Goal: Task Accomplishment & Management: Use online tool/utility

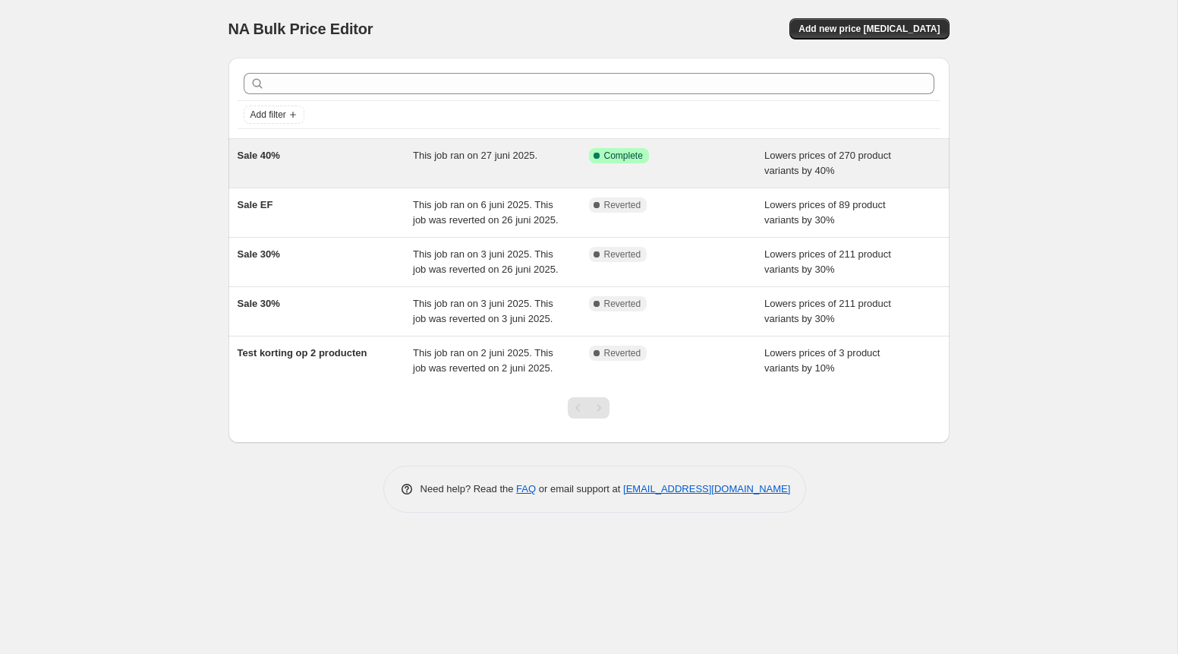
click at [386, 156] on div "Sale 40%" at bounding box center [326, 163] width 176 height 30
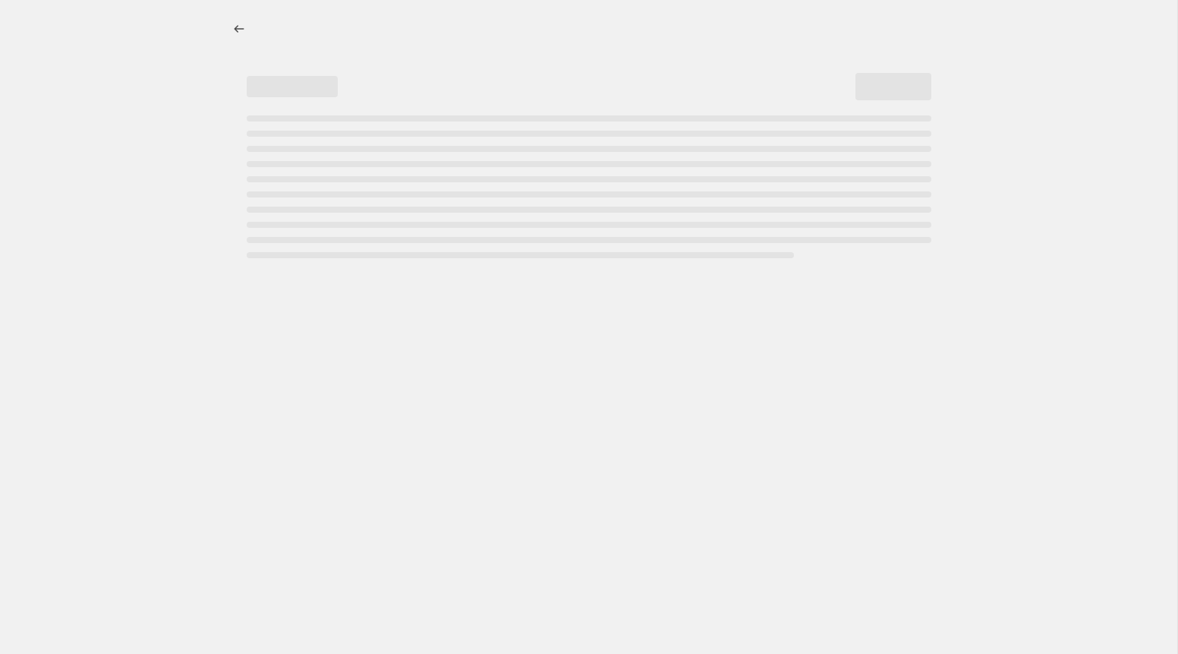
select select "percentage"
select select "collection"
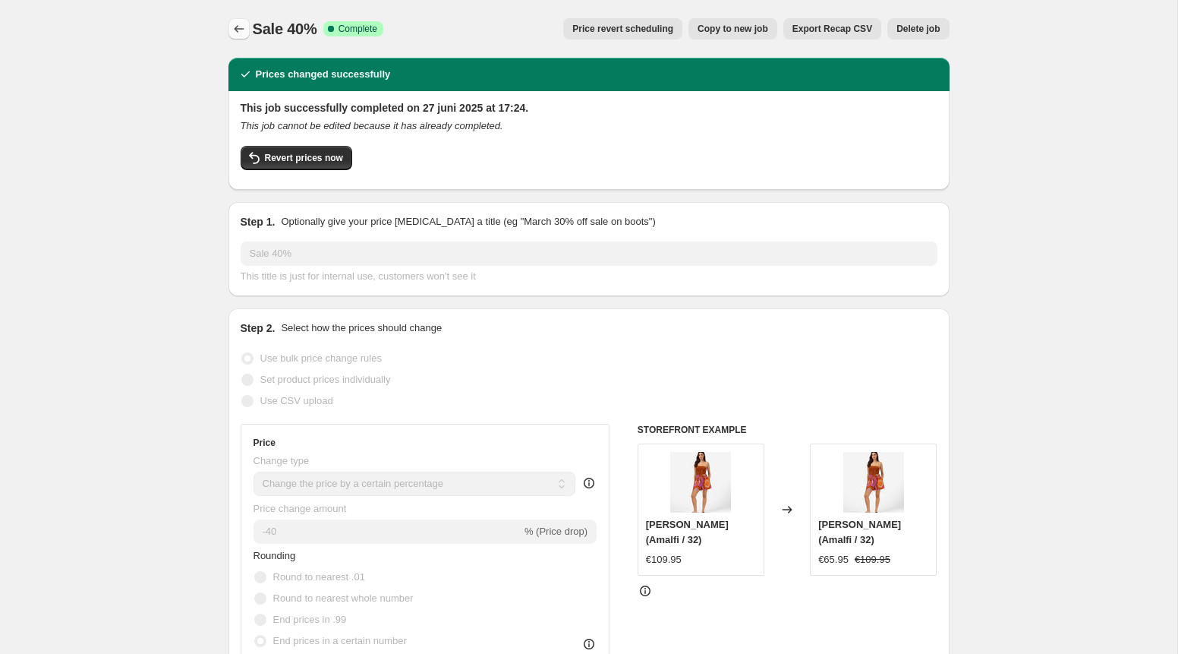
click at [245, 31] on icon "Price change jobs" at bounding box center [239, 28] width 15 height 15
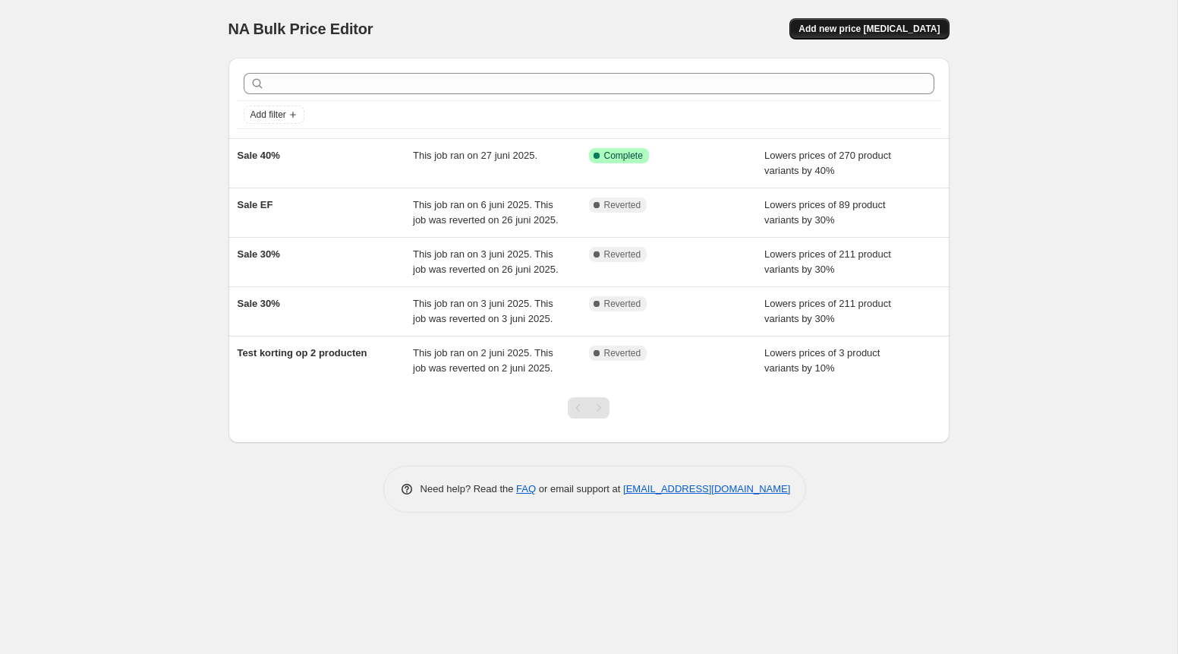
click at [891, 32] on span "Add new price [MEDICAL_DATA]" at bounding box center [869, 29] width 141 height 12
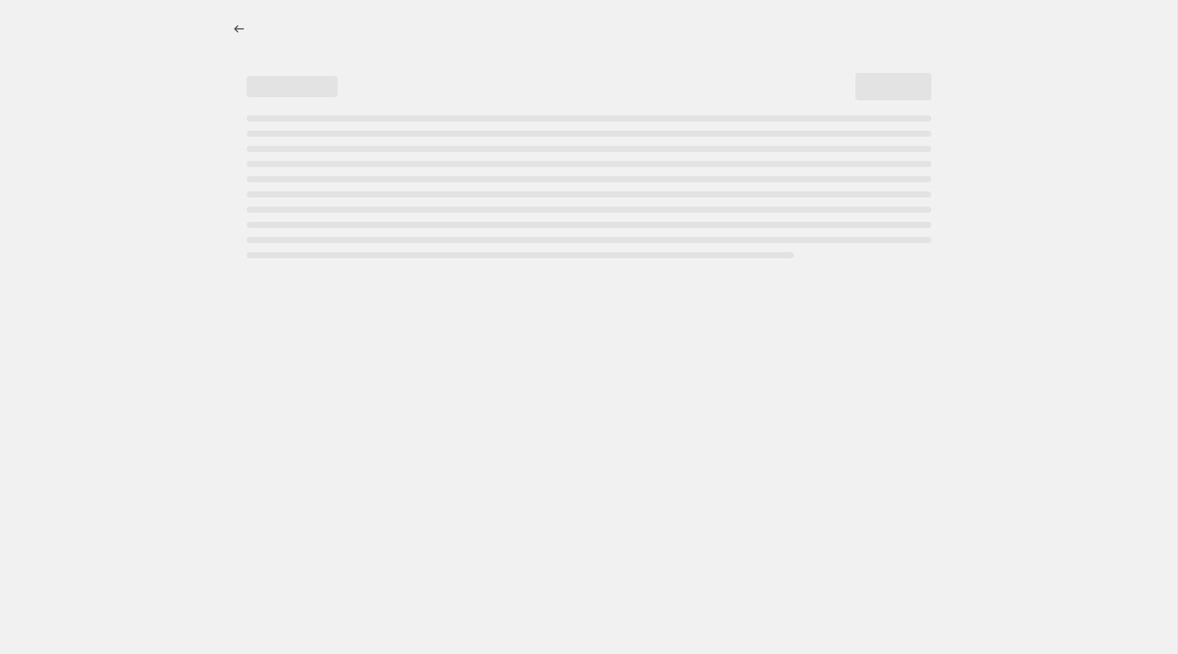
select select "percentage"
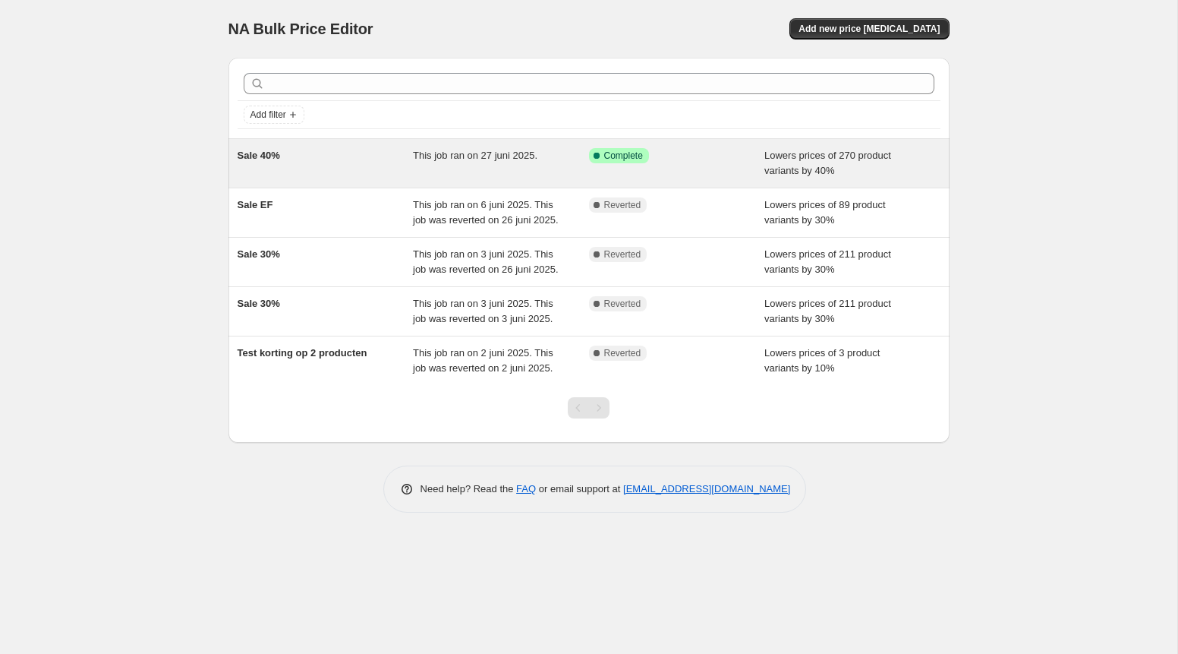
click at [658, 172] on div "Success Complete Complete" at bounding box center [677, 163] width 176 height 30
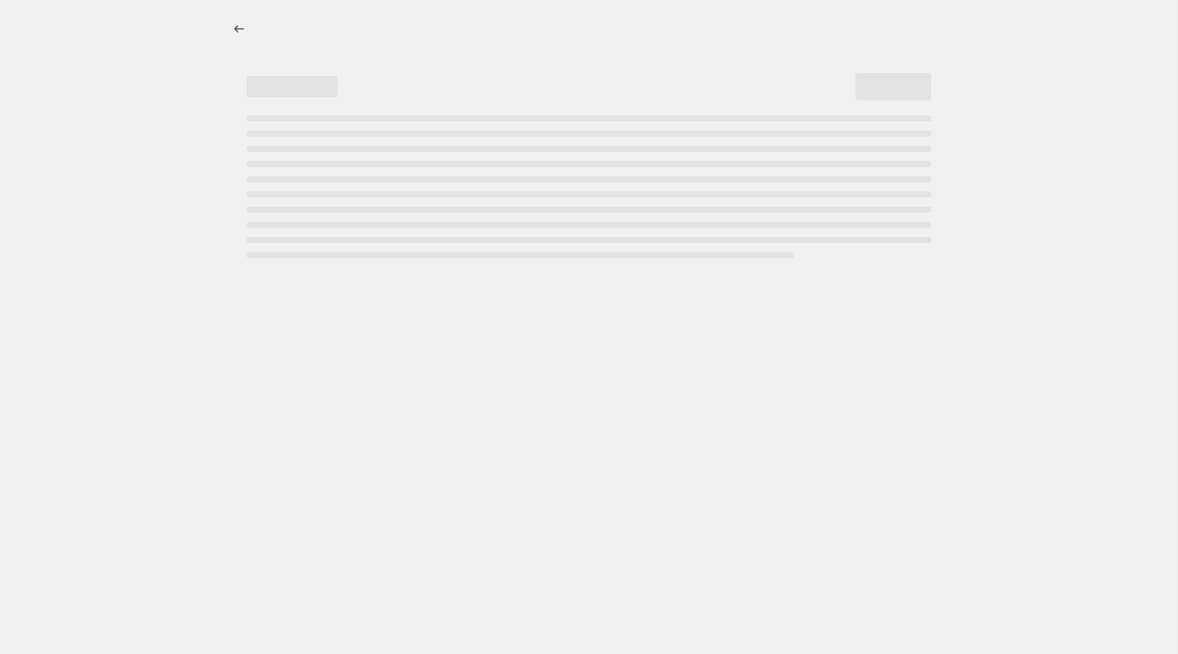
select select "percentage"
select select "collection"
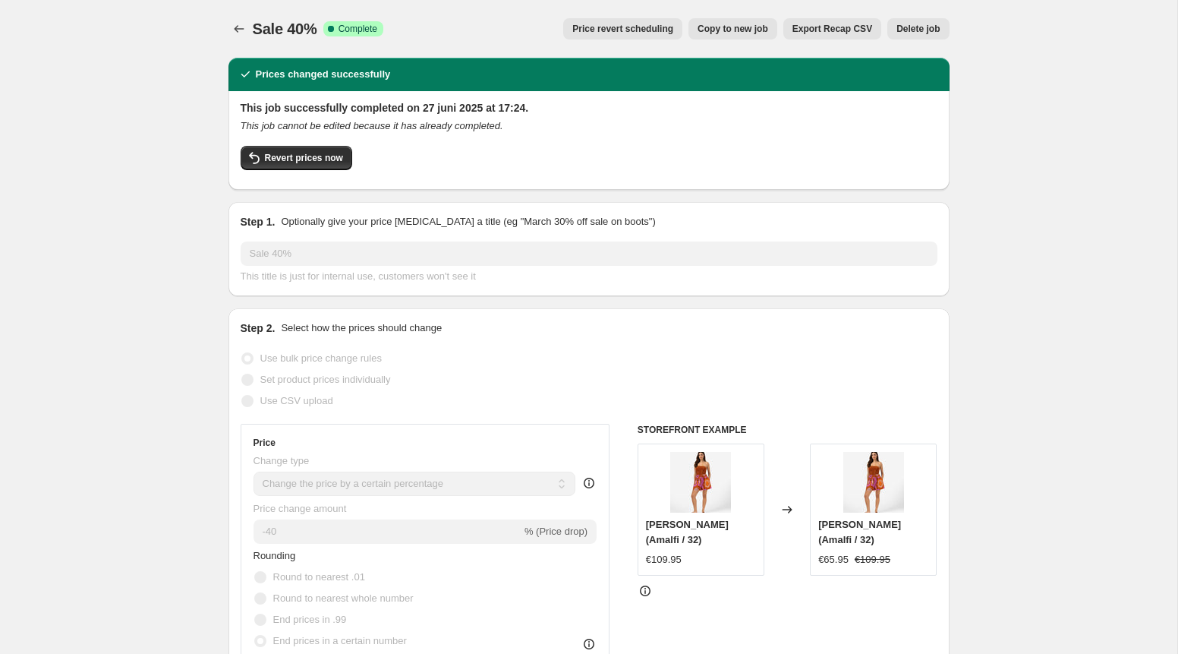
click at [743, 21] on button "Copy to new job" at bounding box center [733, 28] width 89 height 21
select select "percentage"
select select "collection"
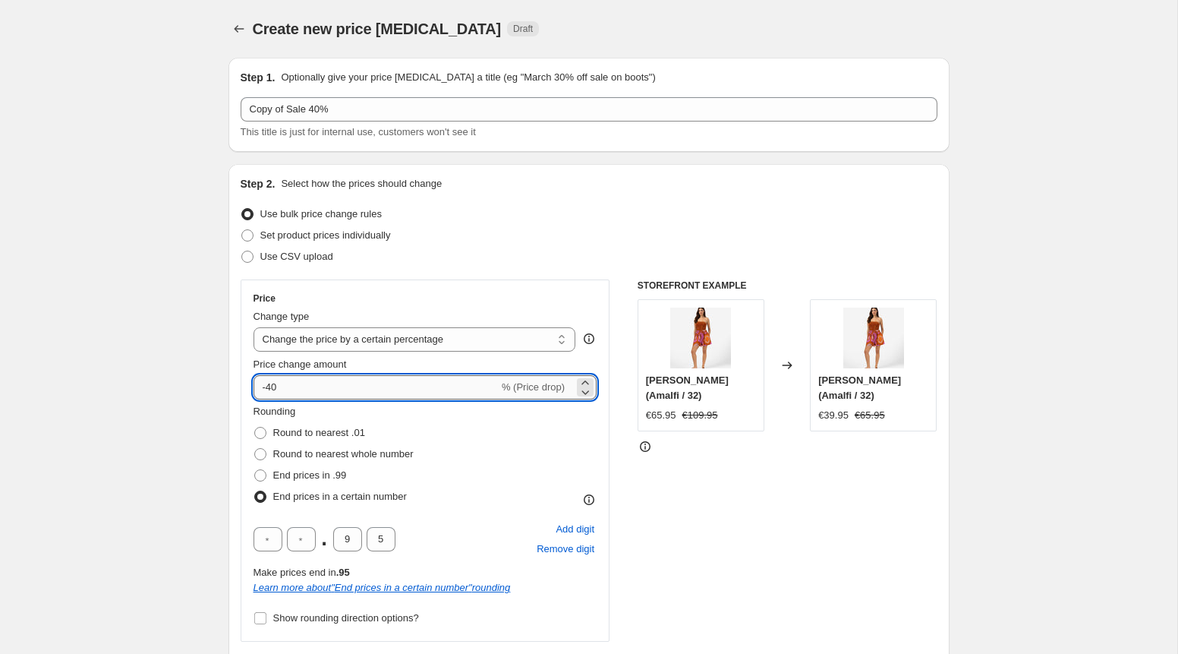
click at [288, 381] on input "-40" at bounding box center [376, 387] width 245 height 24
type input "-4"
type input "-50"
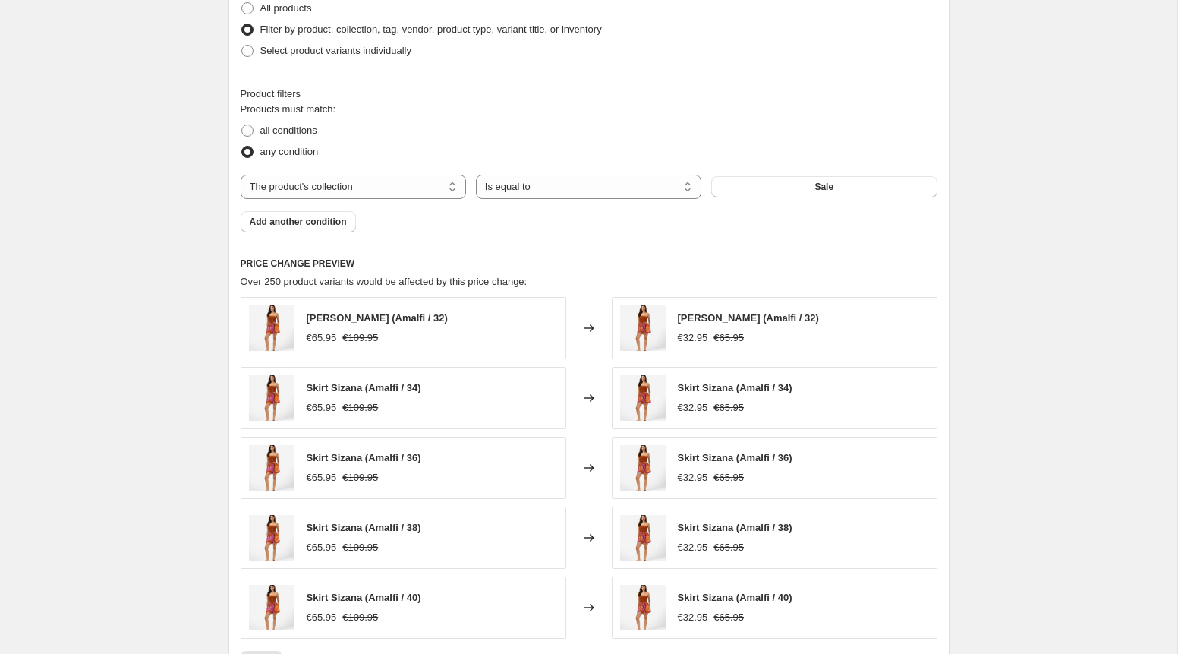
scroll to position [859, 0]
click at [322, 220] on span "Add another condition" at bounding box center [298, 219] width 97 height 12
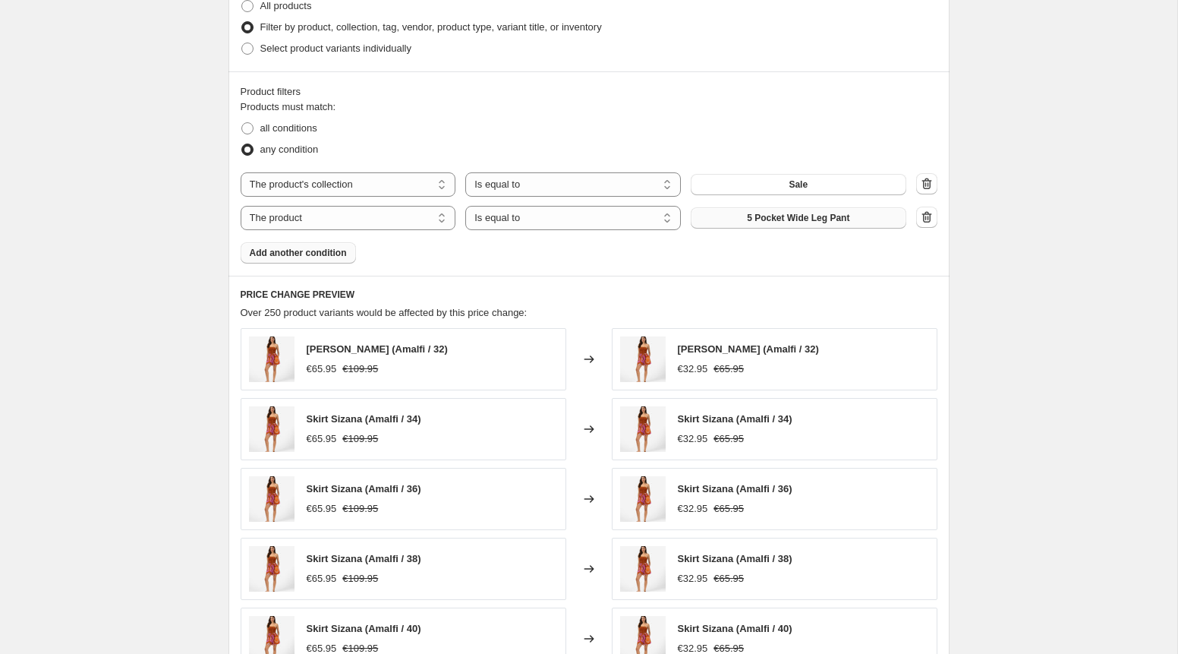
click at [765, 220] on span "5 Pocket Wide Leg Pant" at bounding box center [798, 218] width 102 height 12
click at [582, 216] on select "Is equal to Is not equal to" at bounding box center [573, 218] width 216 height 24
click at [465, 206] on select "Is equal to Is not equal to" at bounding box center [573, 218] width 216 height 24
click at [736, 225] on button "5 Pocket Wide Leg Pant" at bounding box center [799, 217] width 216 height 21
click at [415, 223] on select "The product The product's collection The product's tag The product's vendor The…" at bounding box center [349, 218] width 216 height 24
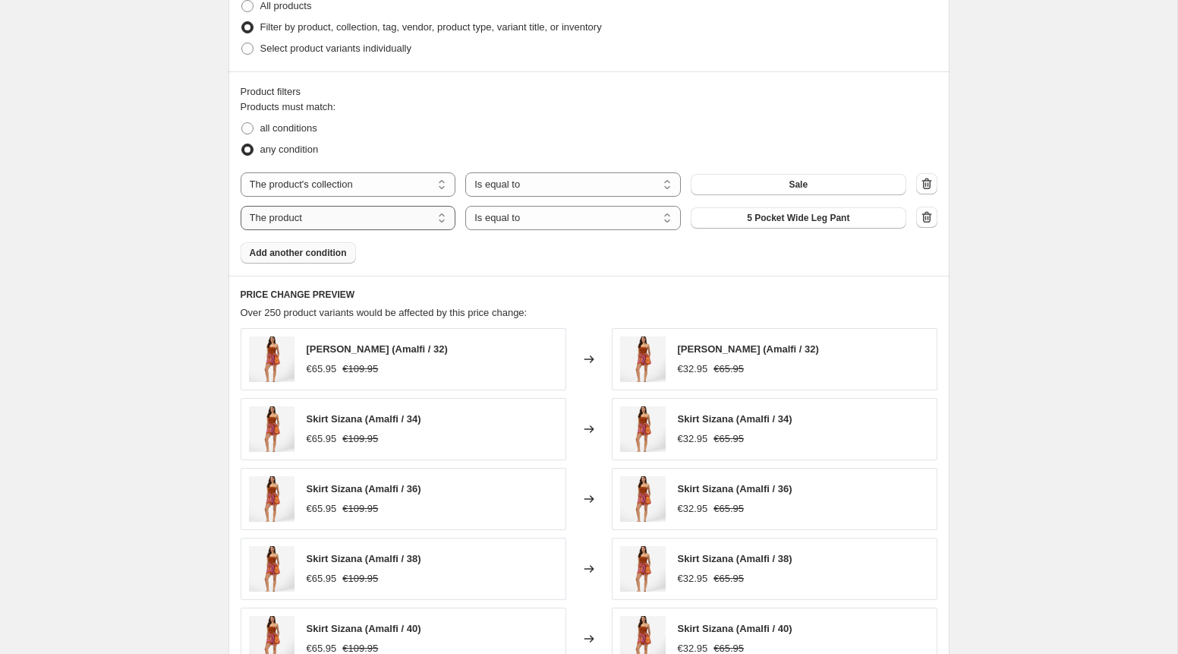
select select "inventory_quantity"
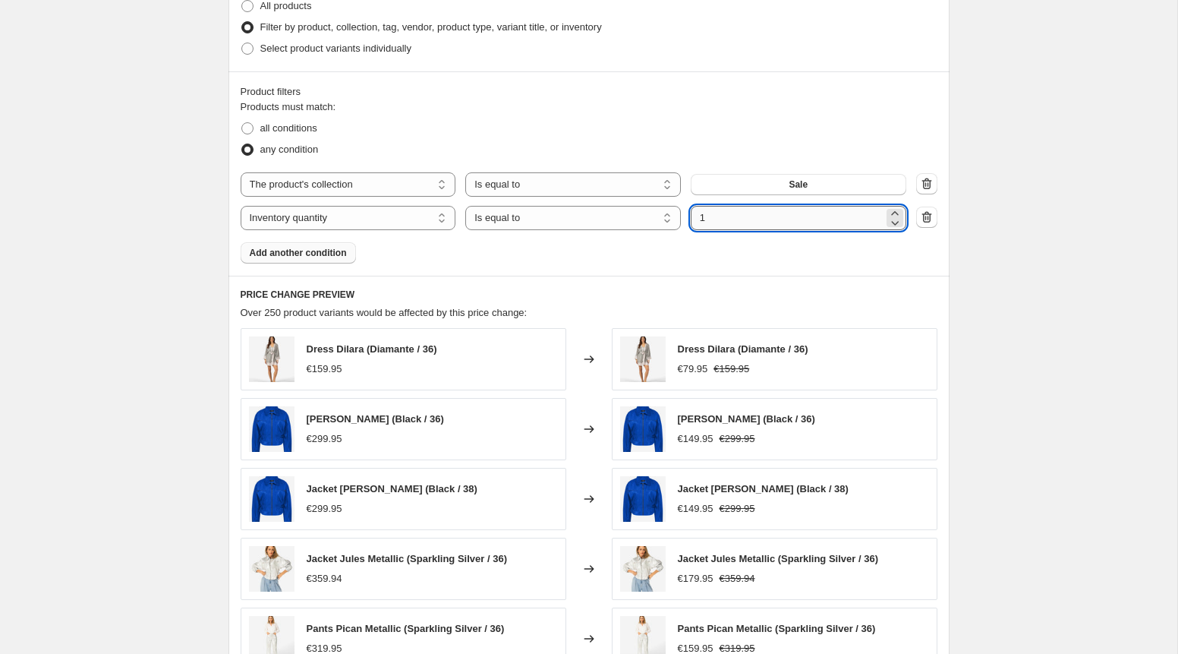
click at [790, 221] on input "1" at bounding box center [787, 218] width 193 height 24
click at [609, 222] on select "Is equal to Is not equal to Is greater than Is less than" at bounding box center [573, 218] width 216 height 24
select select ">"
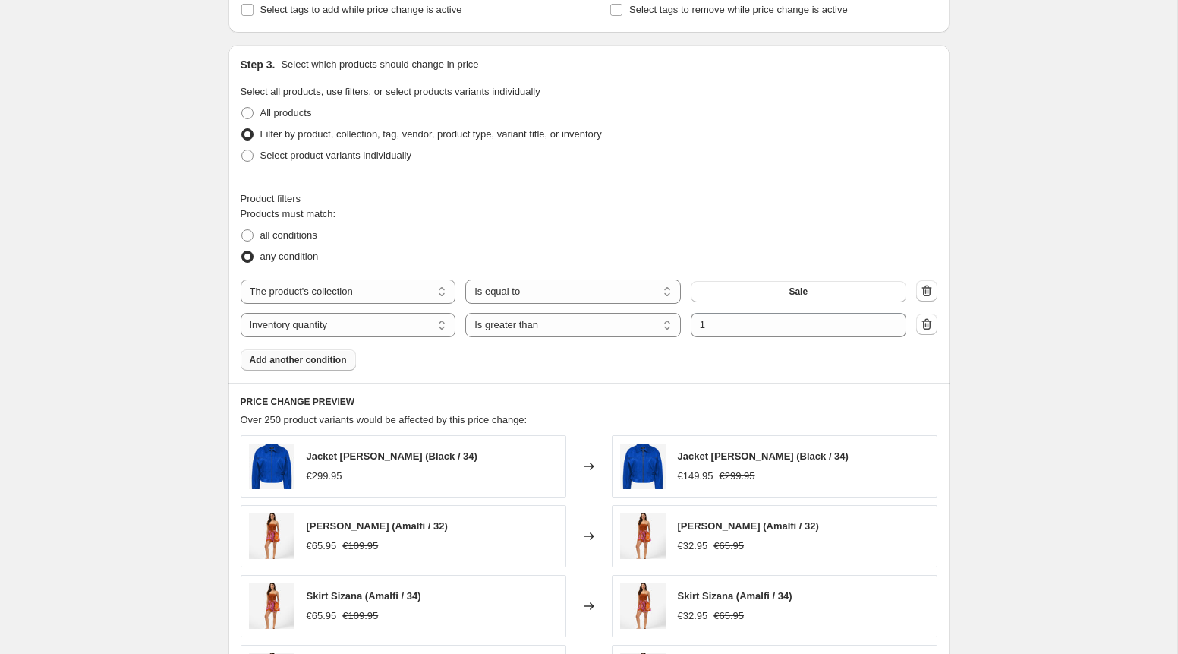
scroll to position [755, 0]
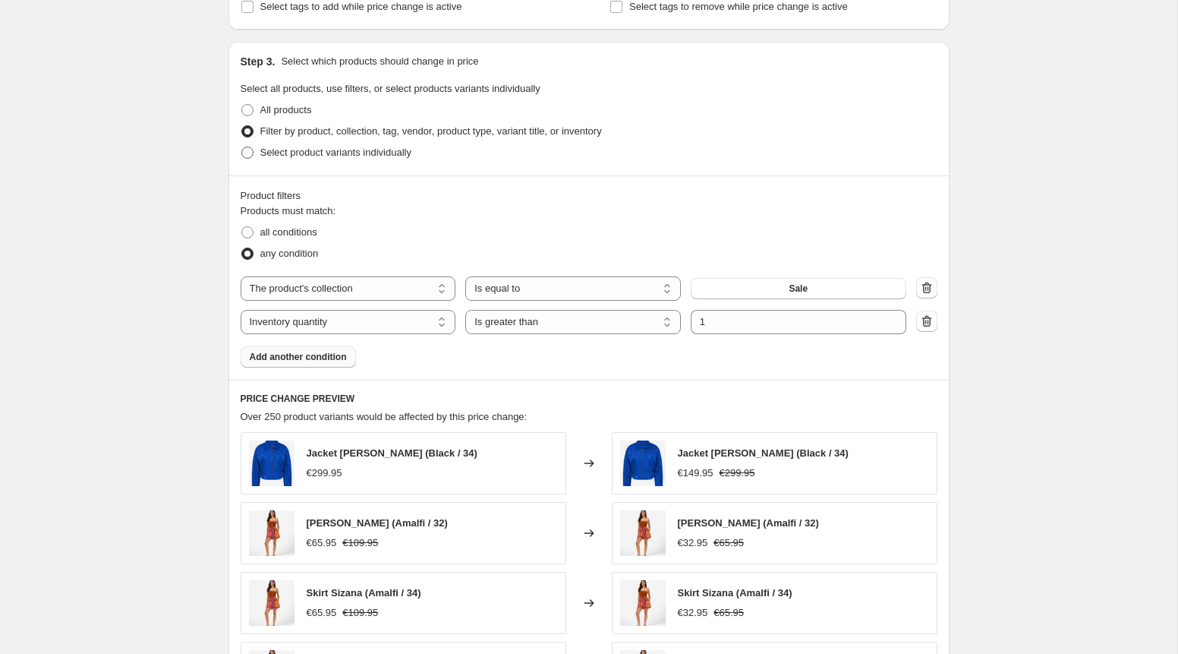
click at [311, 152] on span "Select product variants individually" at bounding box center [335, 152] width 151 height 11
click at [242, 147] on input "Select product variants individually" at bounding box center [241, 147] width 1 height 1
radio input "true"
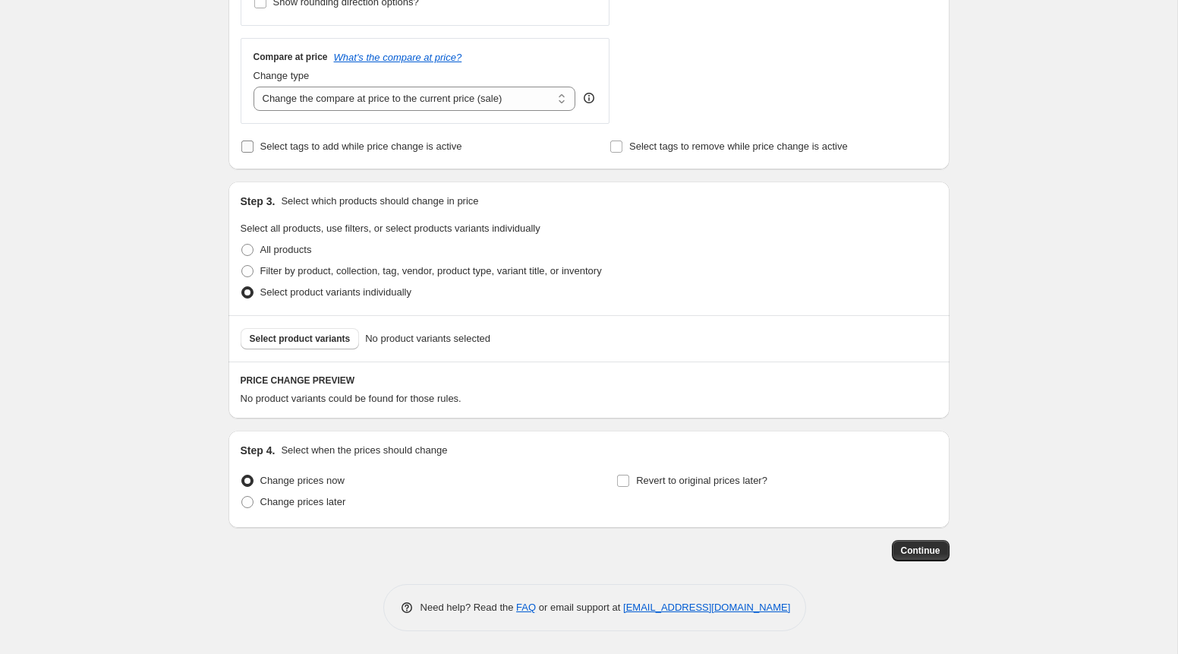
scroll to position [616, 0]
click at [330, 278] on label "Filter by product, collection, tag, vendor, product type, variant title, or inv…" at bounding box center [421, 270] width 361 height 21
click at [242, 266] on input "Filter by product, collection, tag, vendor, product type, variant title, or inv…" at bounding box center [241, 265] width 1 height 1
radio input "true"
select select "collection"
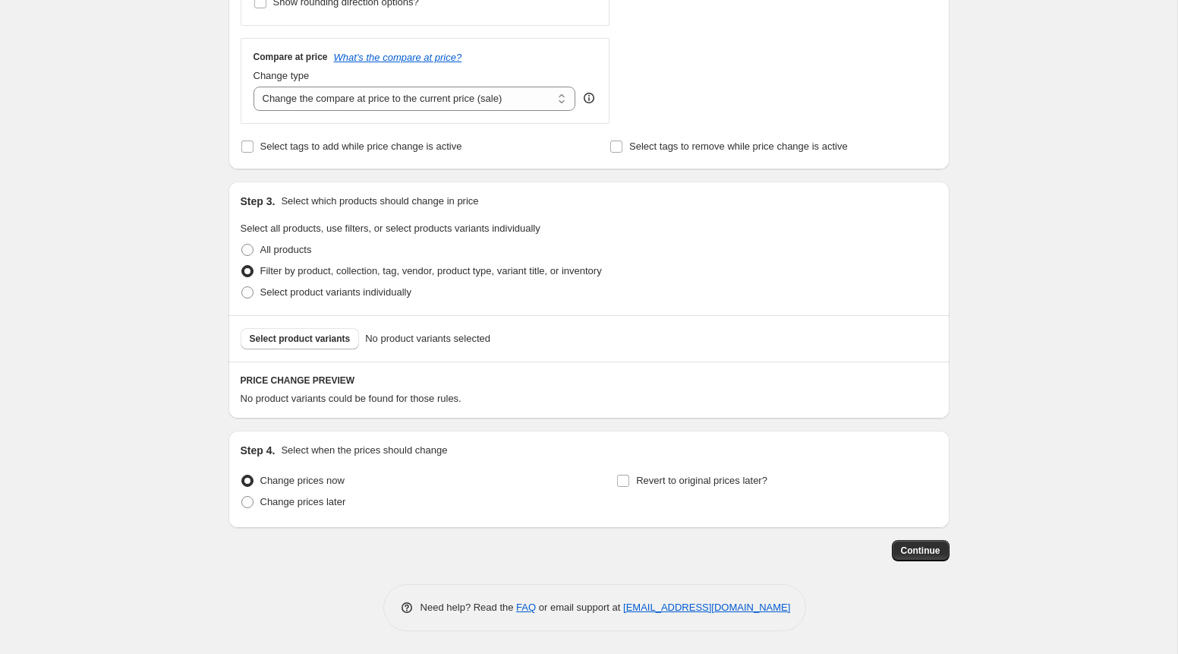
select select "inventory_quantity"
select select ">"
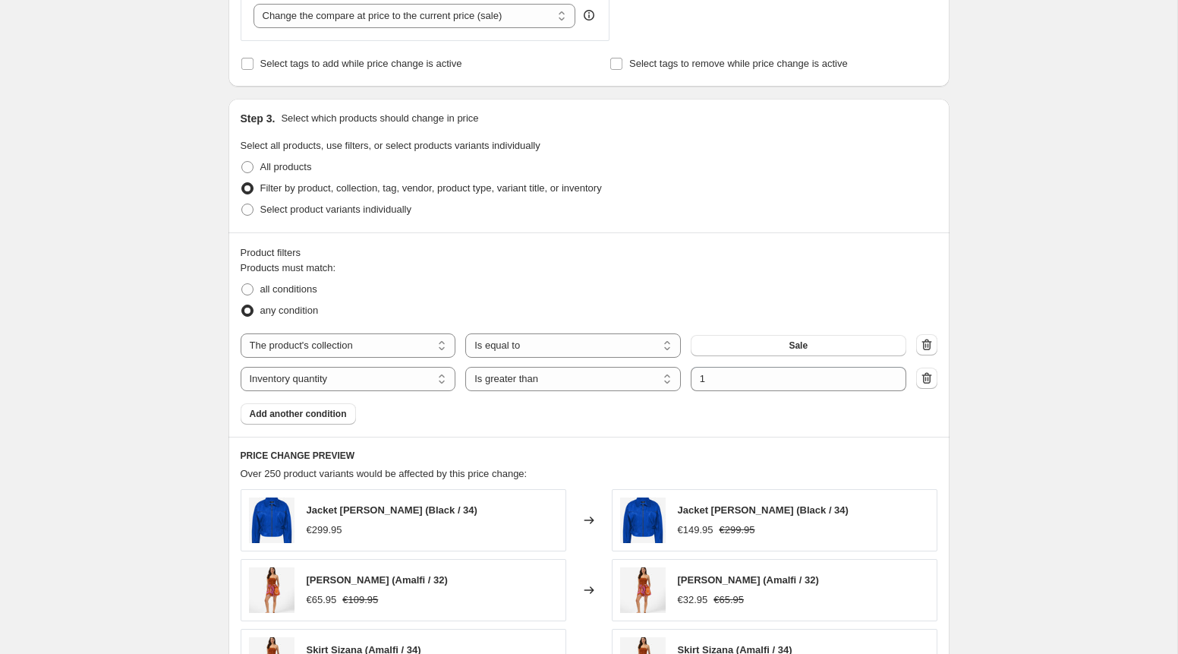
scroll to position [700, 0]
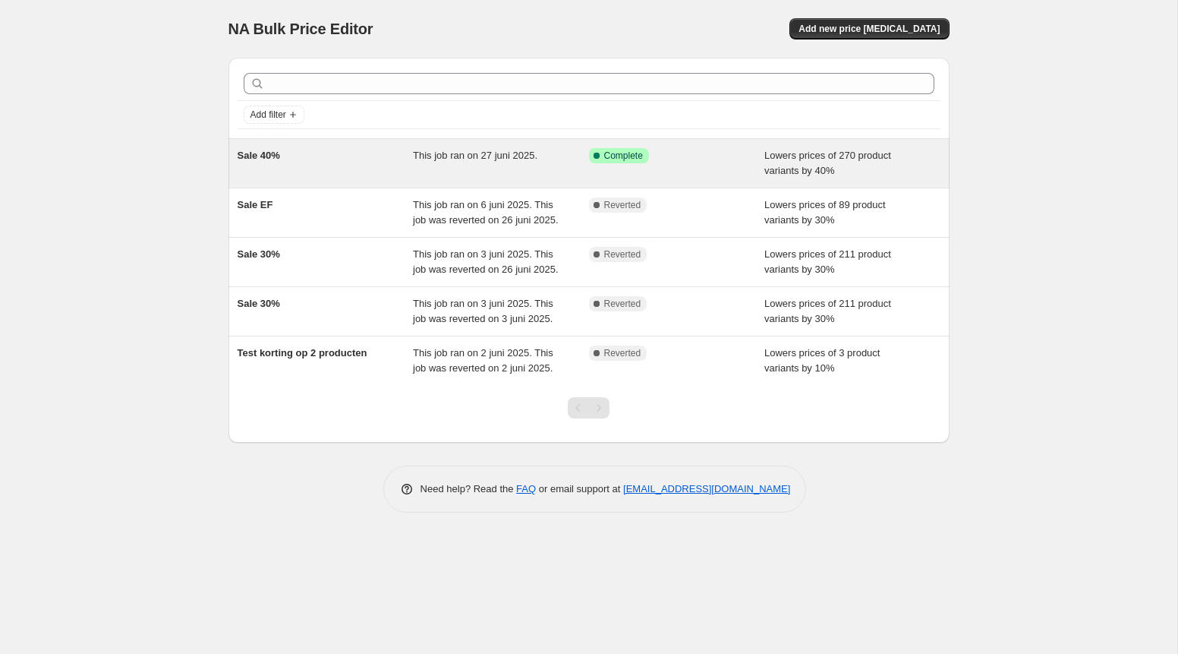
click at [358, 165] on div "Sale 40%" at bounding box center [326, 163] width 176 height 30
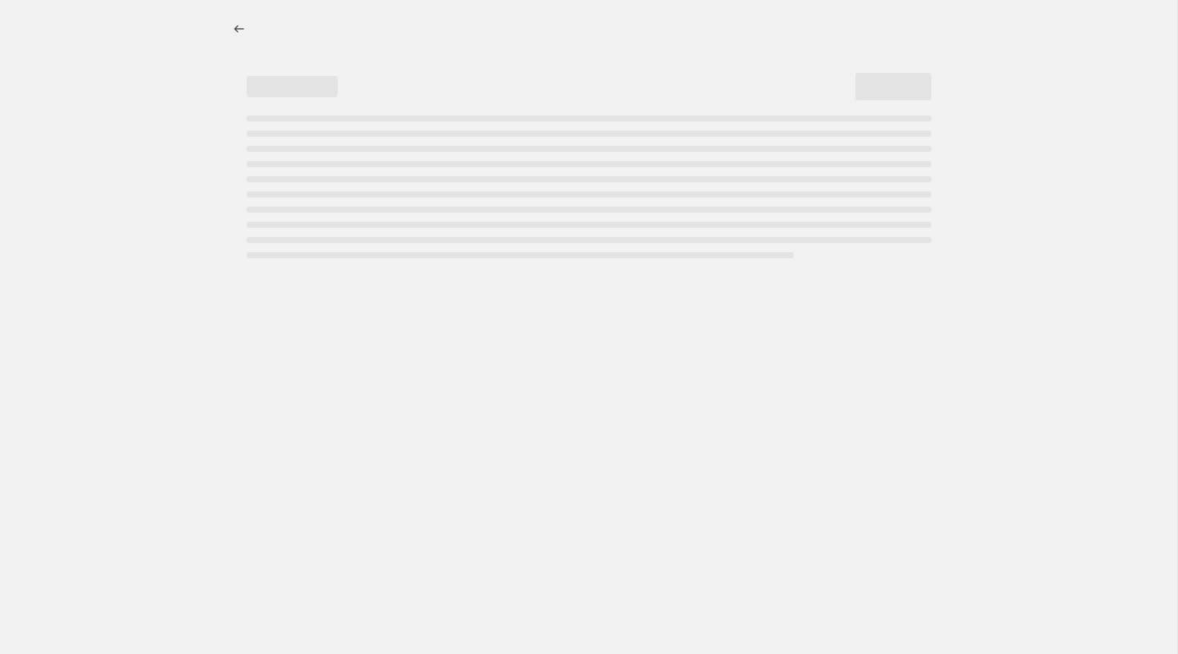
select select "percentage"
select select "collection"
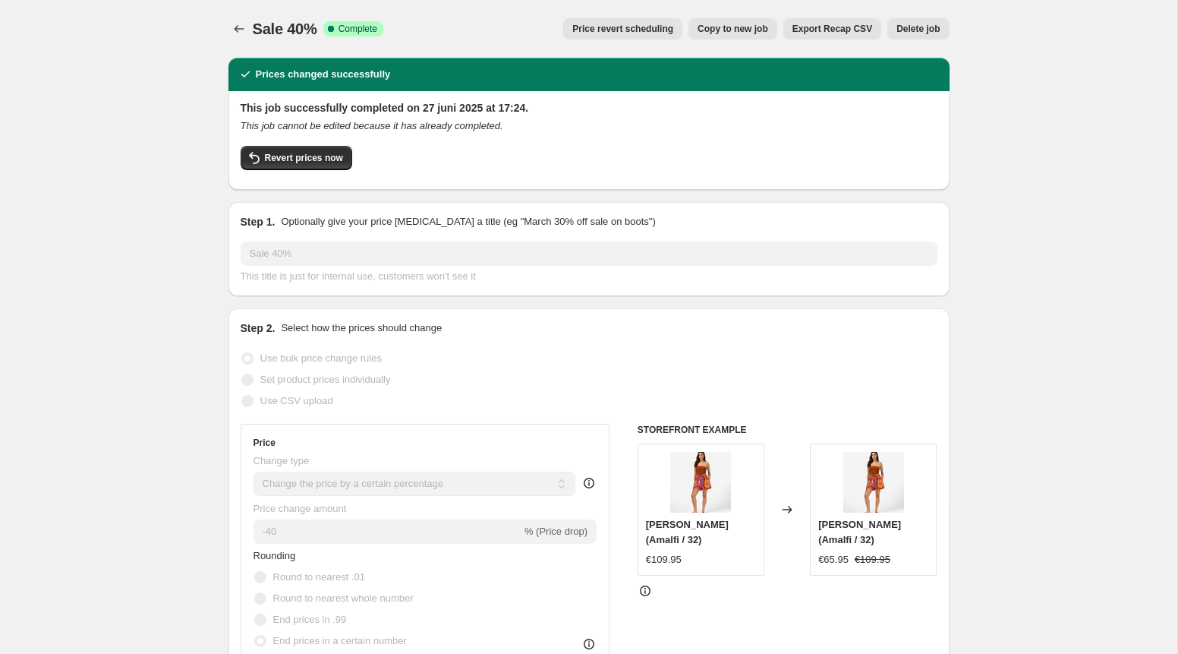
click at [743, 25] on span "Copy to new job" at bounding box center [733, 29] width 71 height 12
select select "percentage"
select select "collection"
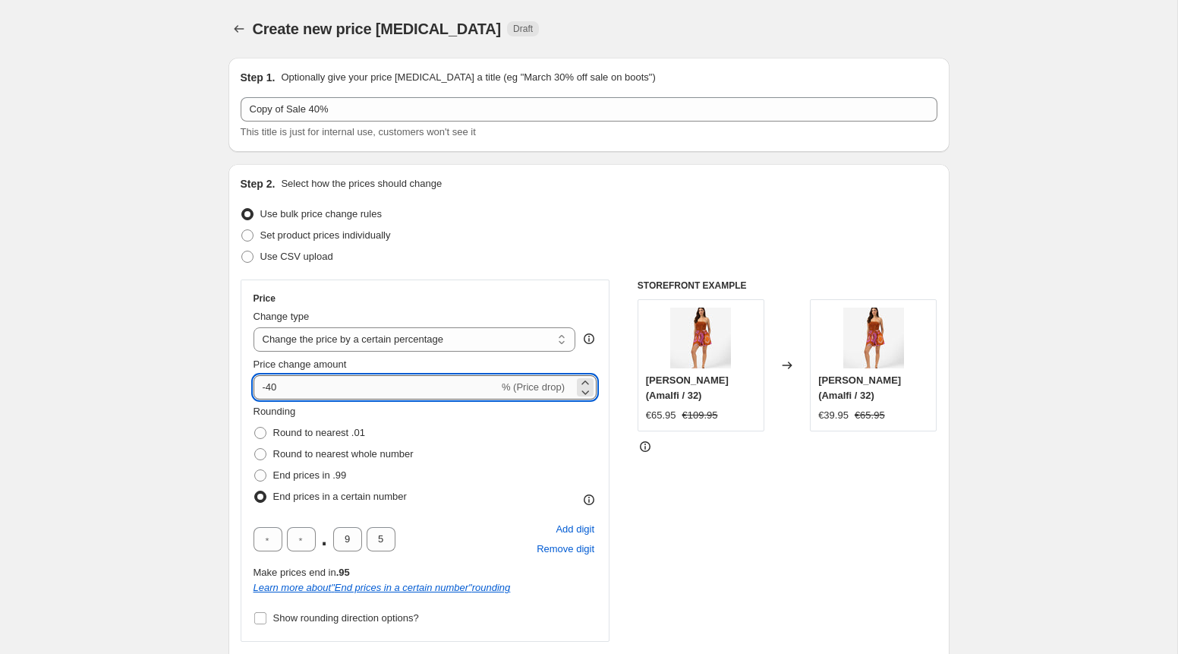
click at [290, 393] on input "-40" at bounding box center [376, 387] width 245 height 24
type input "-4"
type input "-50"
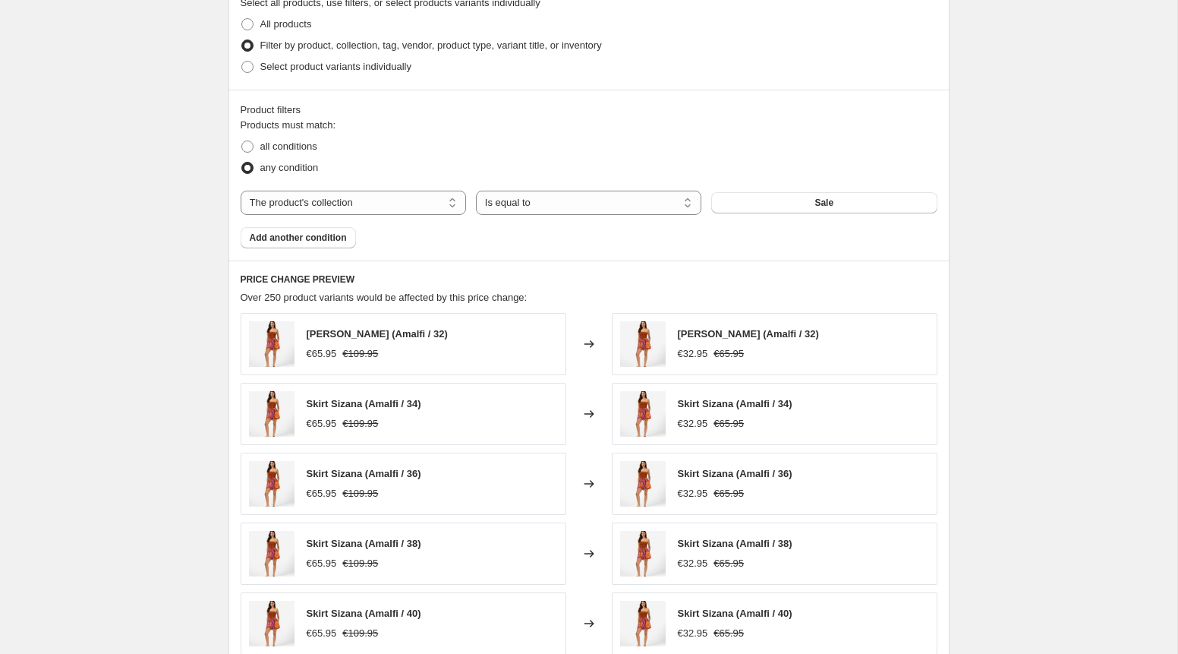
scroll to position [847, 0]
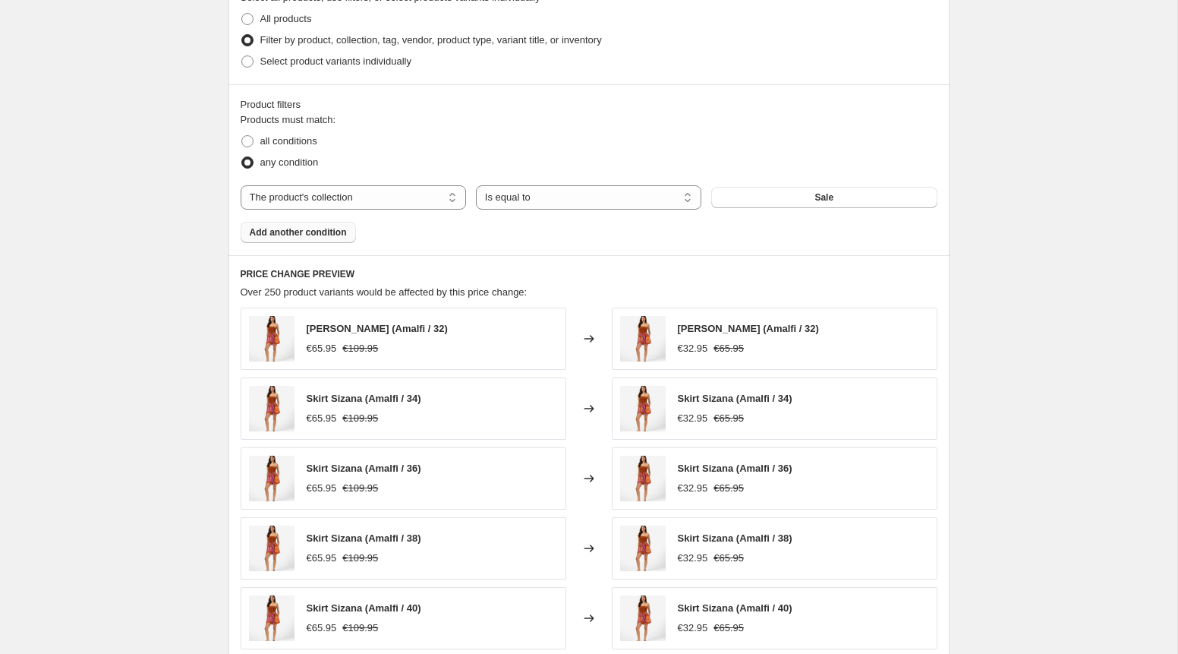
click at [312, 238] on button "Add another condition" at bounding box center [298, 232] width 115 height 21
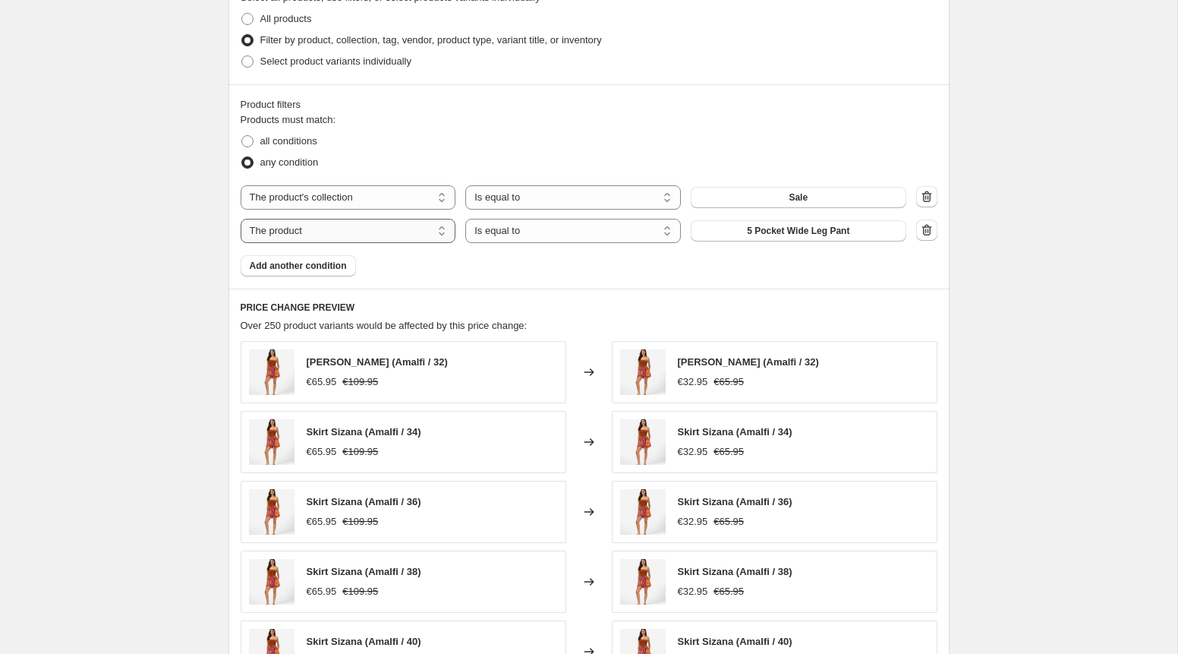
click at [386, 234] on select "The product The product's collection The product's tag The product's vendor The…" at bounding box center [349, 231] width 216 height 24
select select "inventory_quantity"
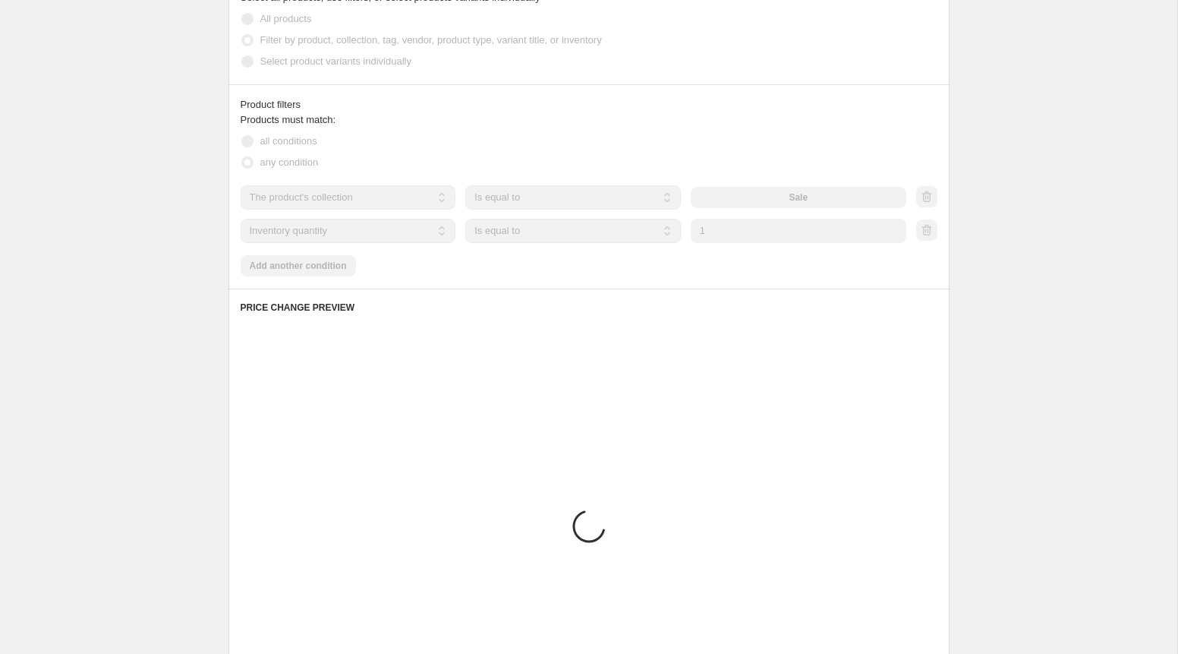
click at [601, 235] on select "Is equal to Is not equal to Is greater than Is less than" at bounding box center [573, 231] width 216 height 24
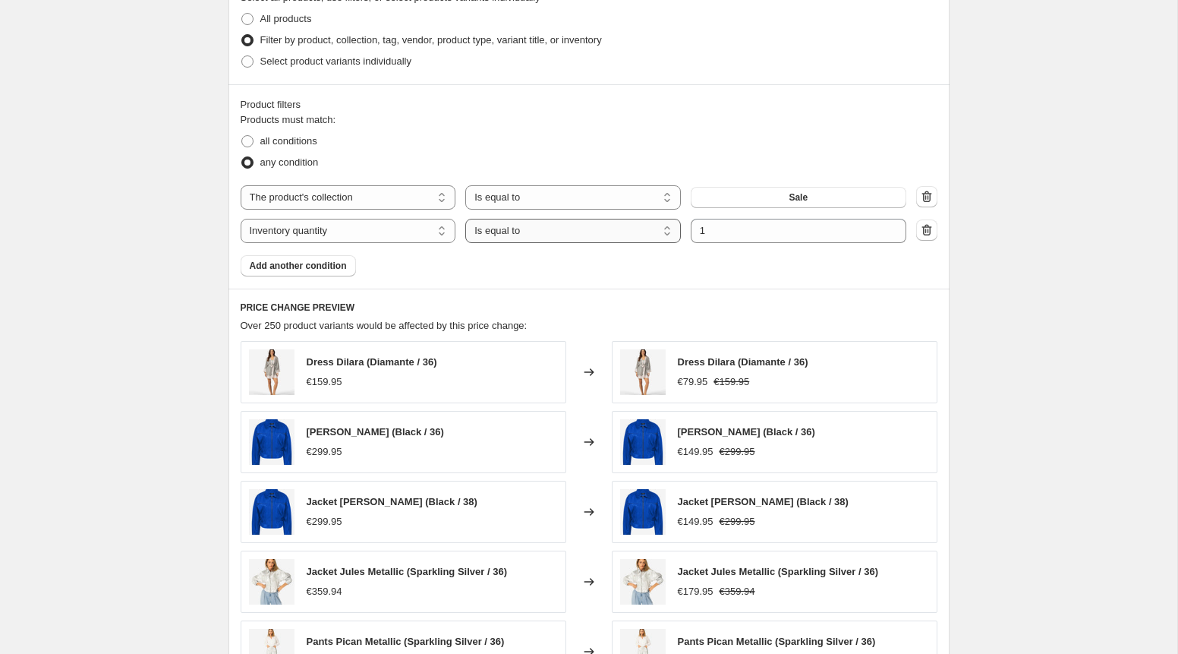
select select ">"
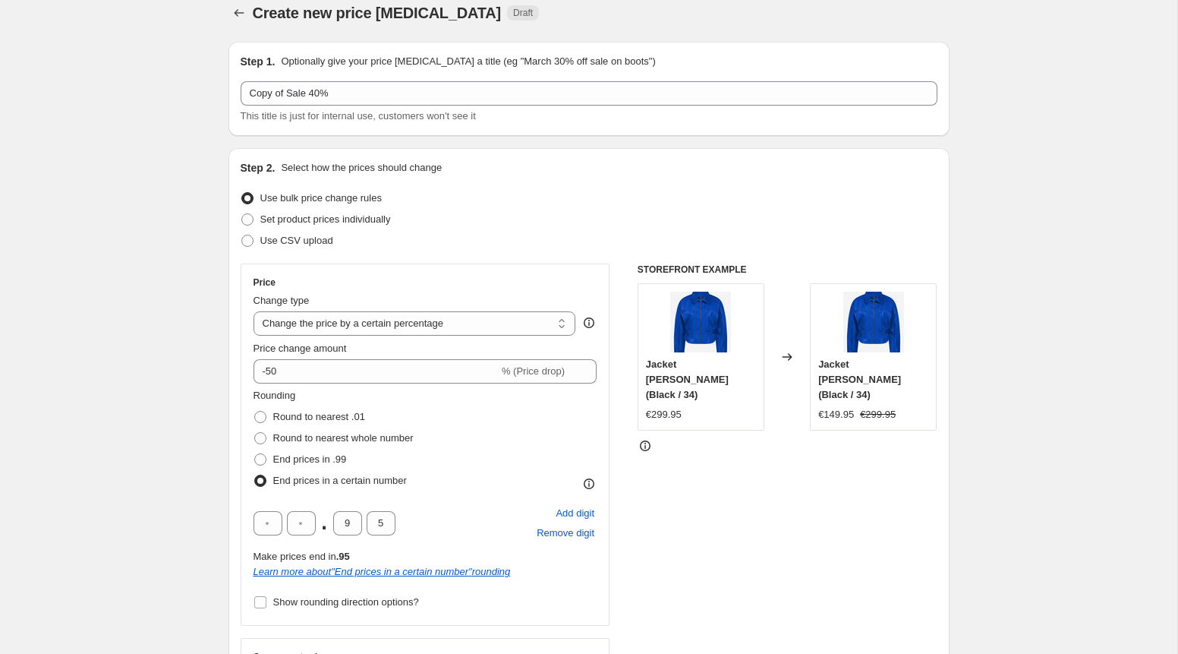
scroll to position [24, 0]
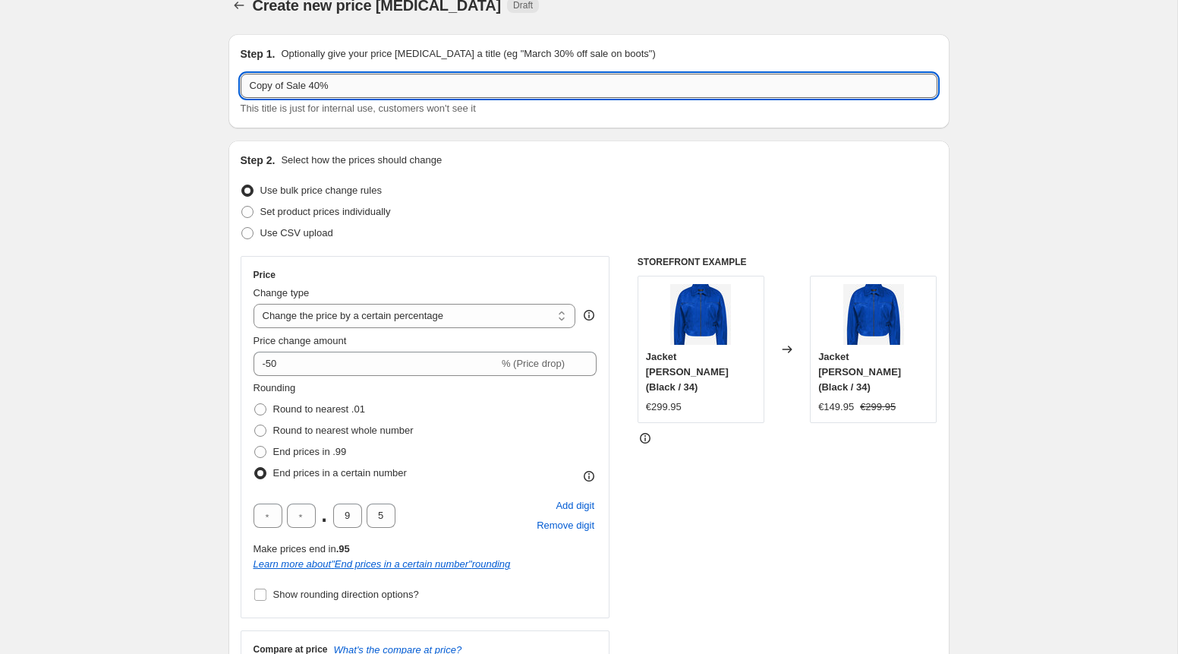
click at [253, 86] on input "Copy of Sale 40%" at bounding box center [589, 86] width 697 height 24
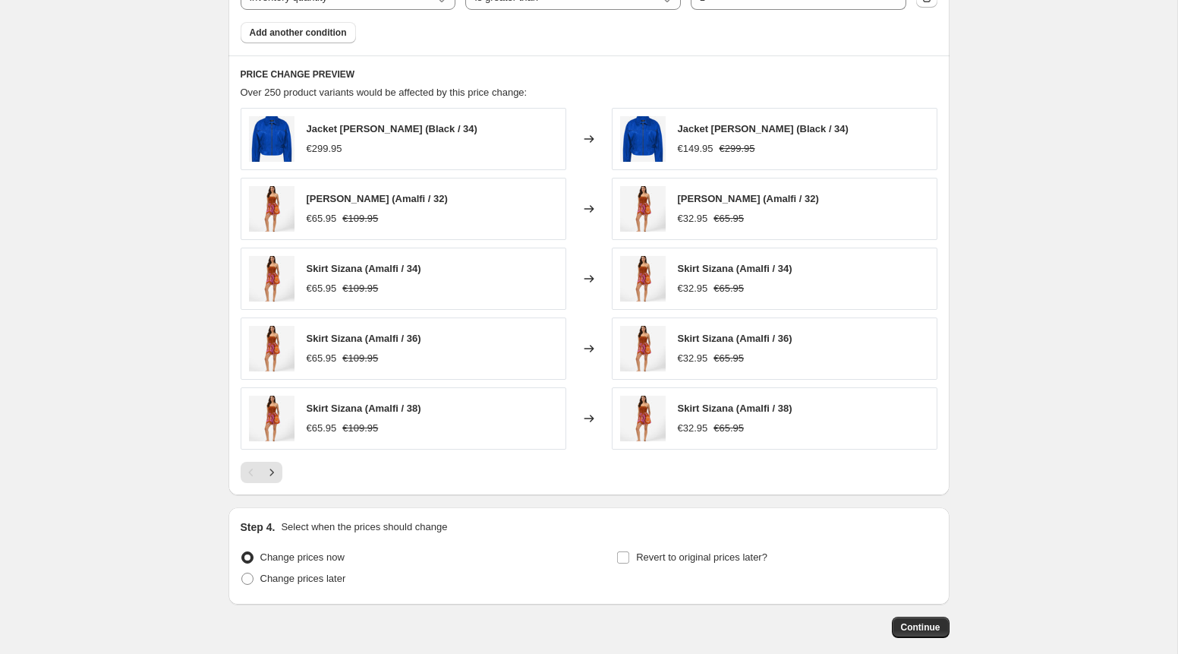
scroll to position [1156, 0]
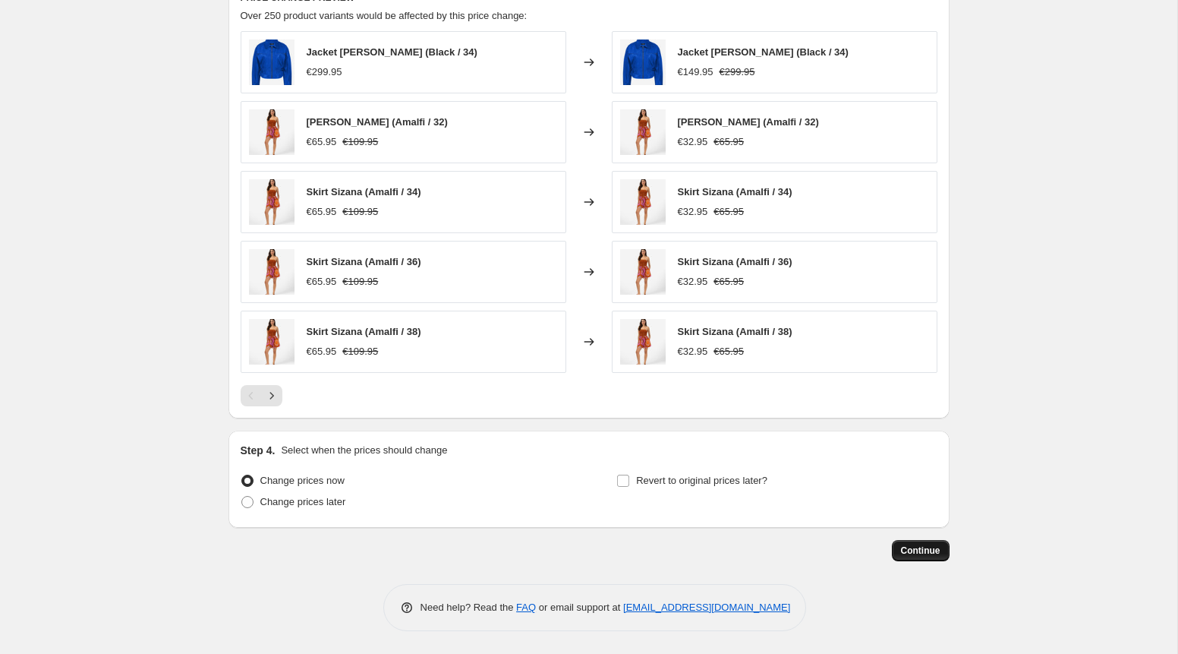
type input "Sale 50%"
click at [929, 553] on span "Continue" at bounding box center [920, 550] width 39 height 12
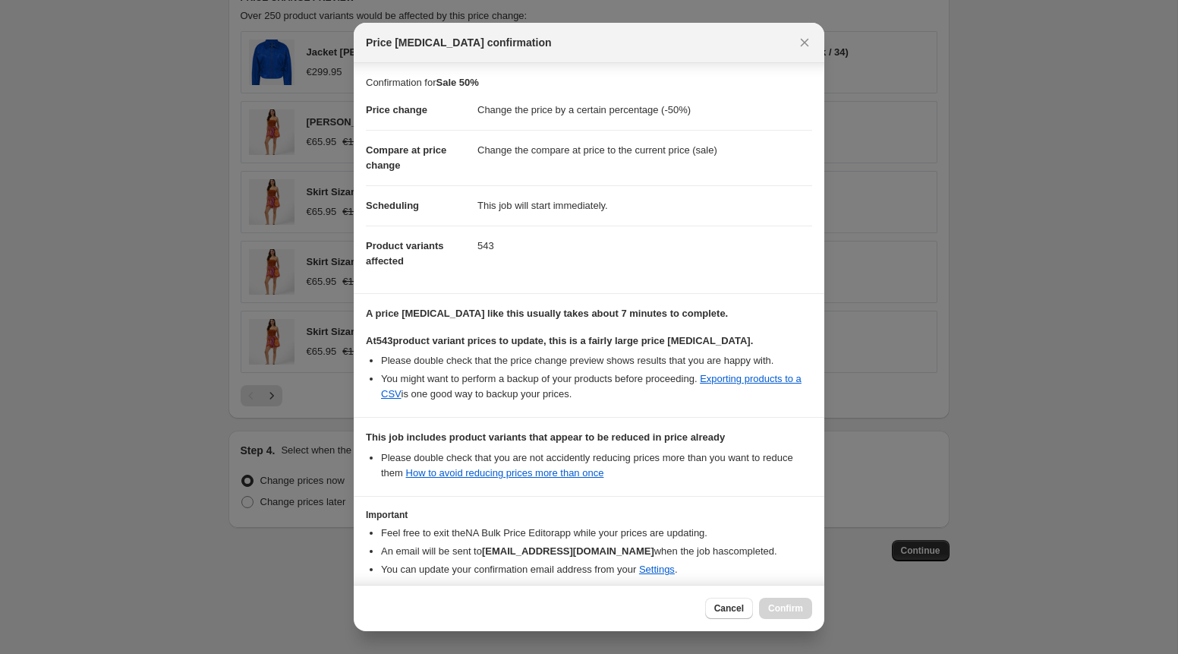
scroll to position [69, 0]
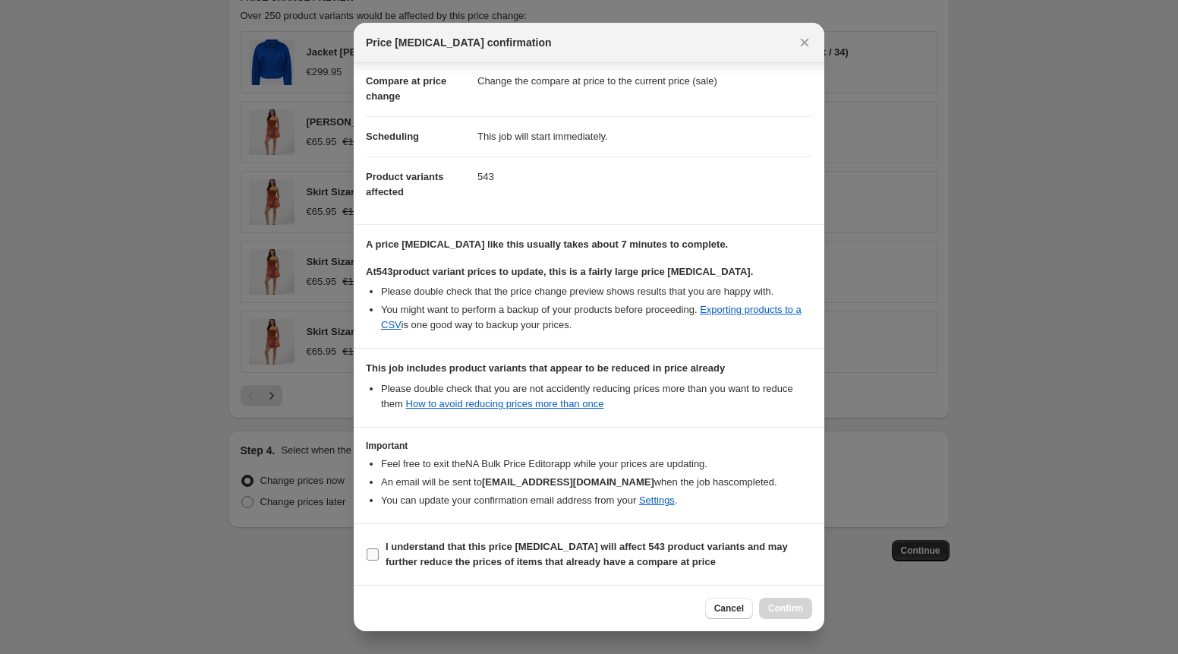
click at [670, 560] on b "I understand that this price [MEDICAL_DATA] will affect 543 product variants an…" at bounding box center [587, 554] width 402 height 27
click at [379, 560] on input "I understand that this price [MEDICAL_DATA] will affect 543 product variants an…" at bounding box center [373, 554] width 12 height 12
checkbox input "true"
click at [743, 609] on button "Cancel" at bounding box center [729, 608] width 48 height 21
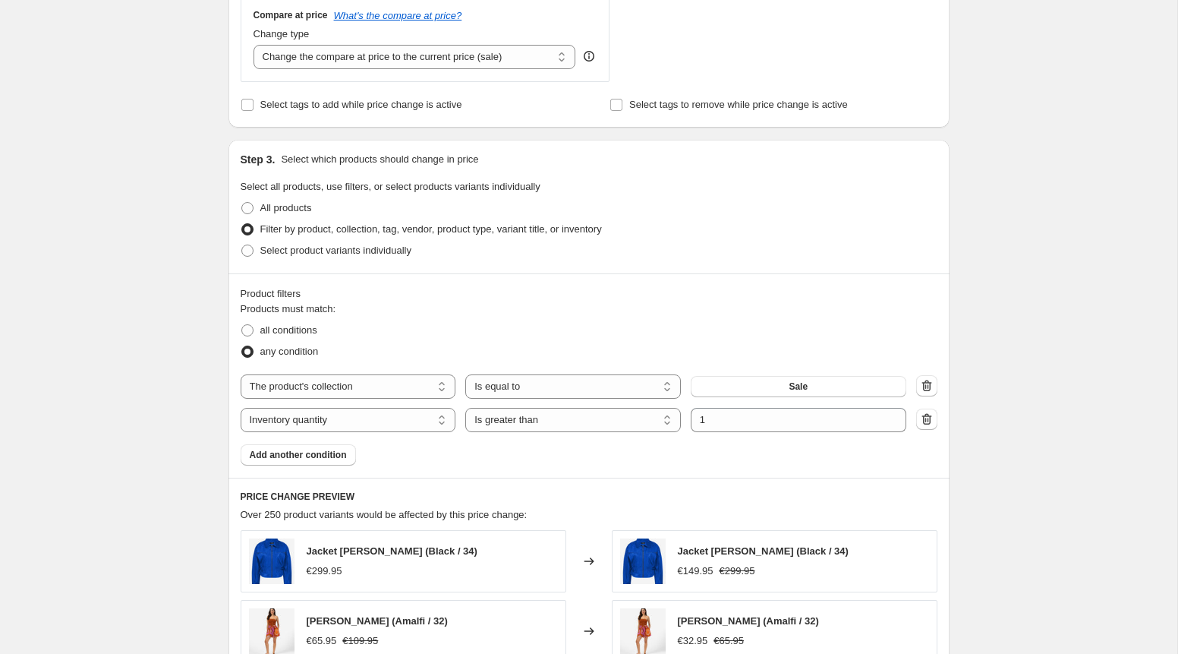
scroll to position [668, 0]
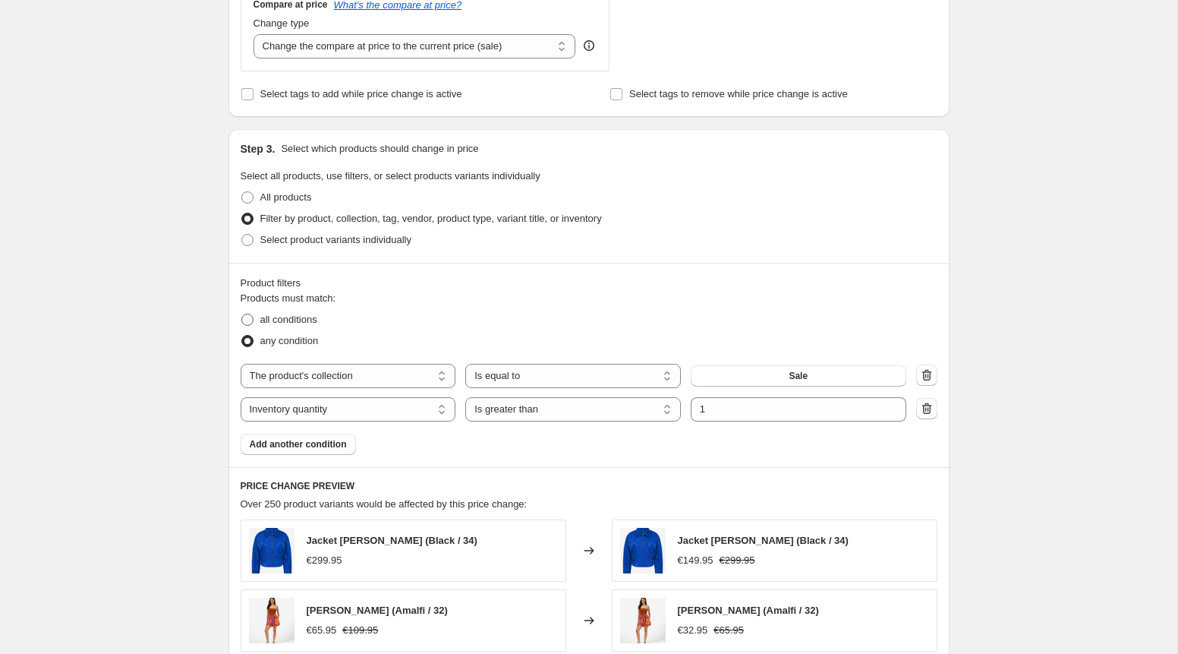
click at [301, 319] on span "all conditions" at bounding box center [288, 319] width 57 height 11
click at [242, 314] on input "all conditions" at bounding box center [241, 314] width 1 height 1
radio input "true"
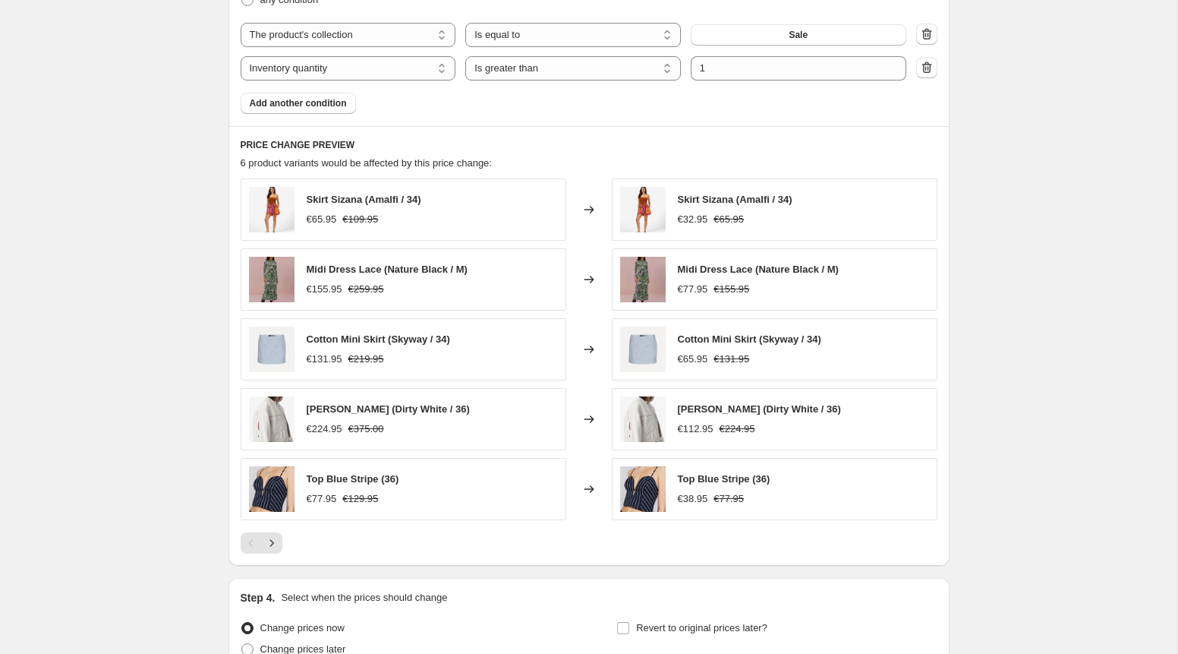
scroll to position [1011, 0]
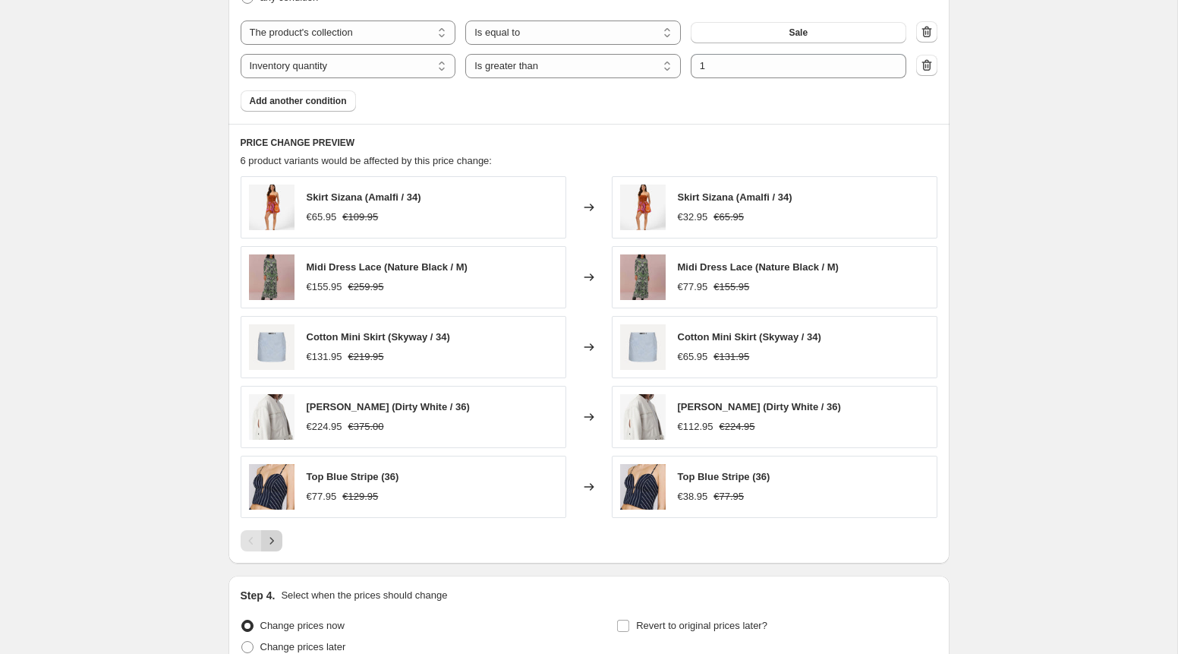
click at [272, 538] on icon "Next" at bounding box center [271, 540] width 15 height 15
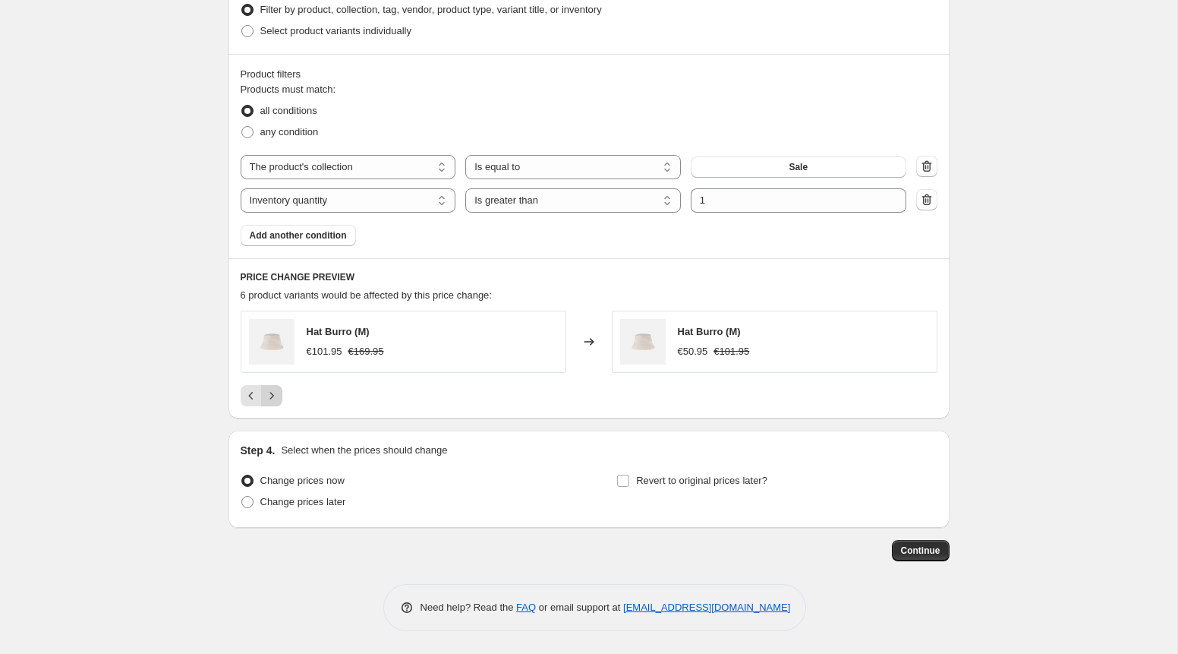
scroll to position [877, 0]
click at [249, 396] on icon "Previous" at bounding box center [250, 396] width 5 height 8
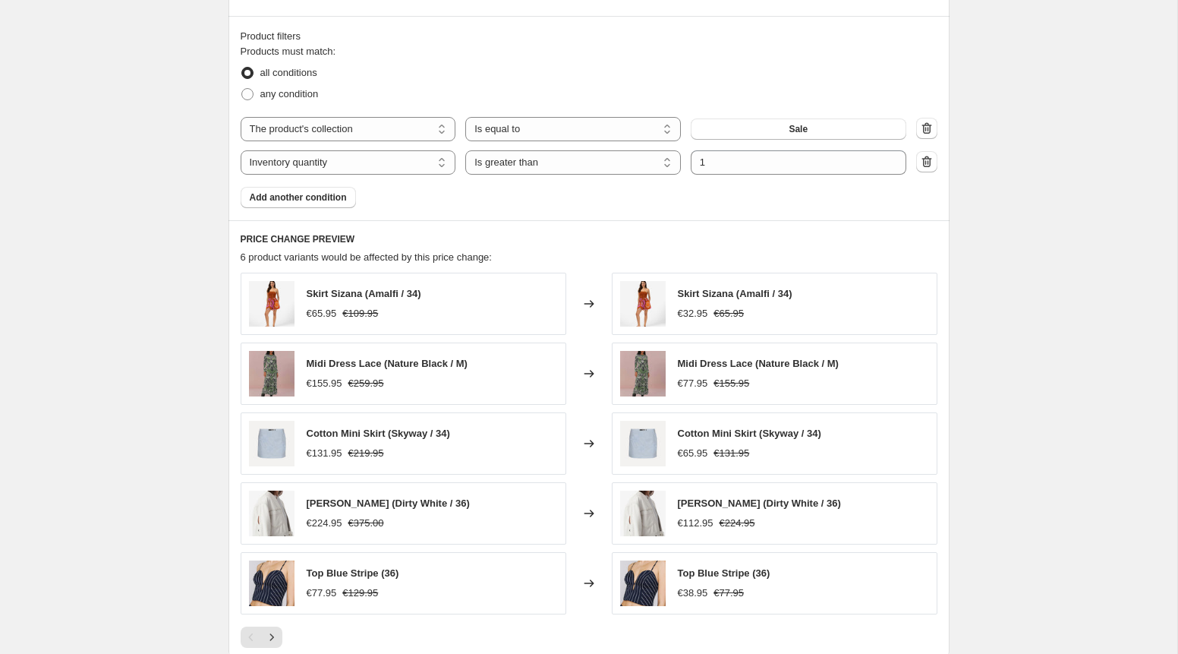
scroll to position [928, 0]
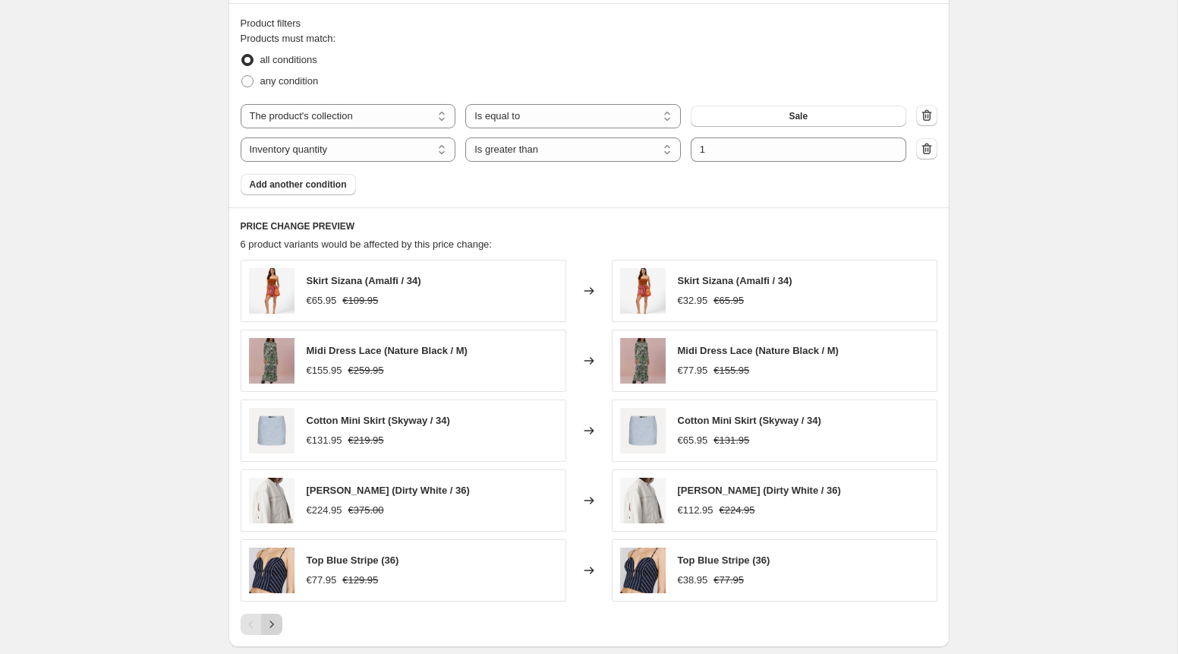
click at [275, 620] on icon "Next" at bounding box center [271, 624] width 15 height 15
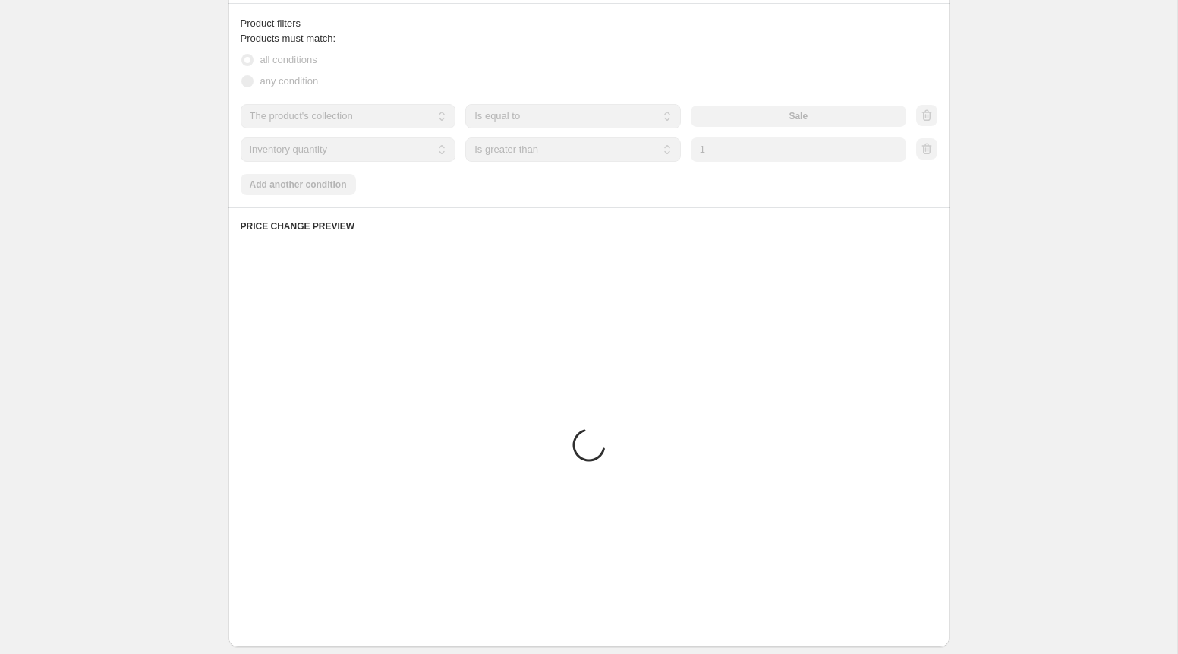
scroll to position [877, 0]
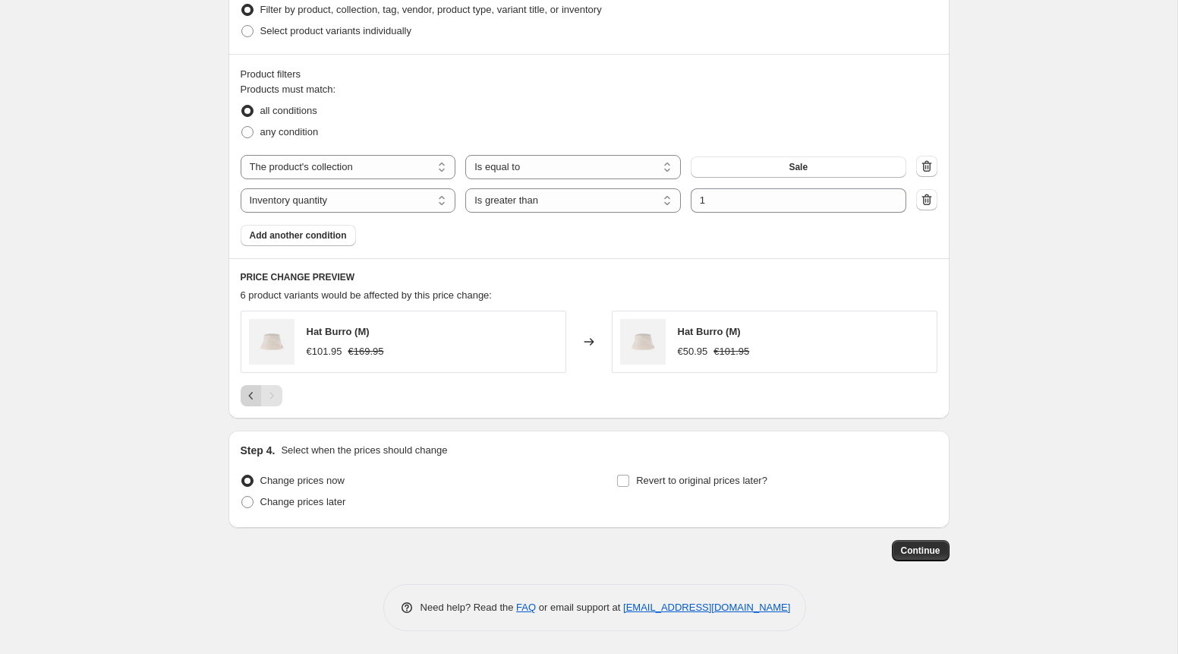
click at [249, 397] on icon "Previous" at bounding box center [251, 395] width 15 height 15
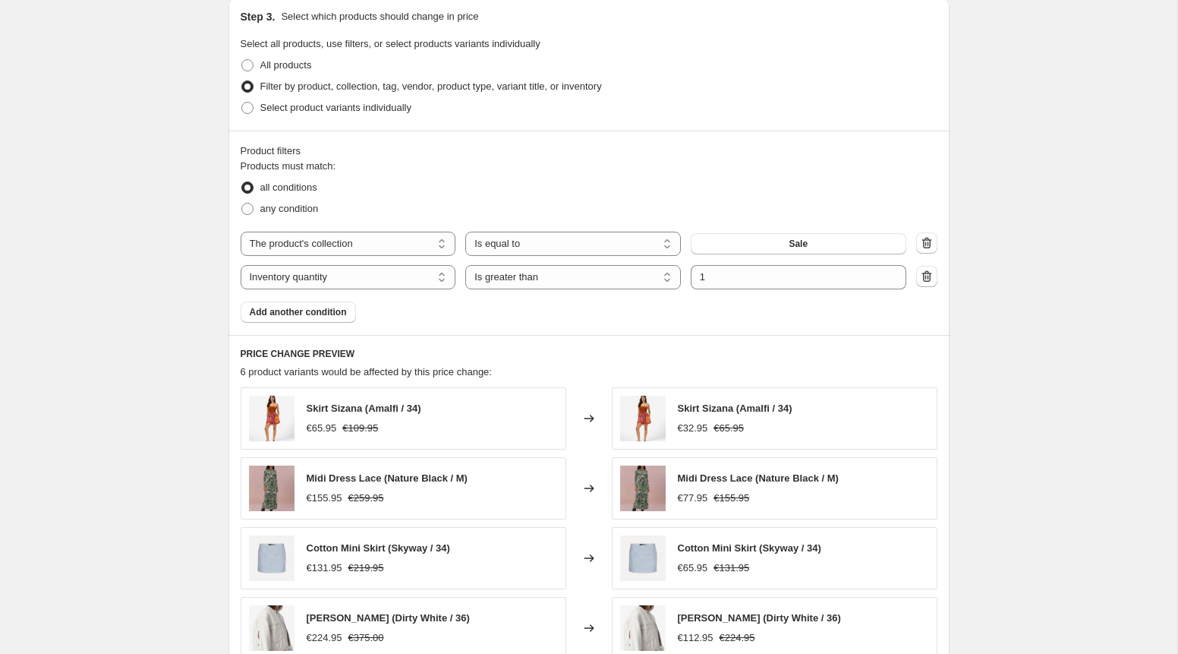
scroll to position [799, 0]
click at [931, 283] on icon "button" at bounding box center [926, 277] width 15 height 15
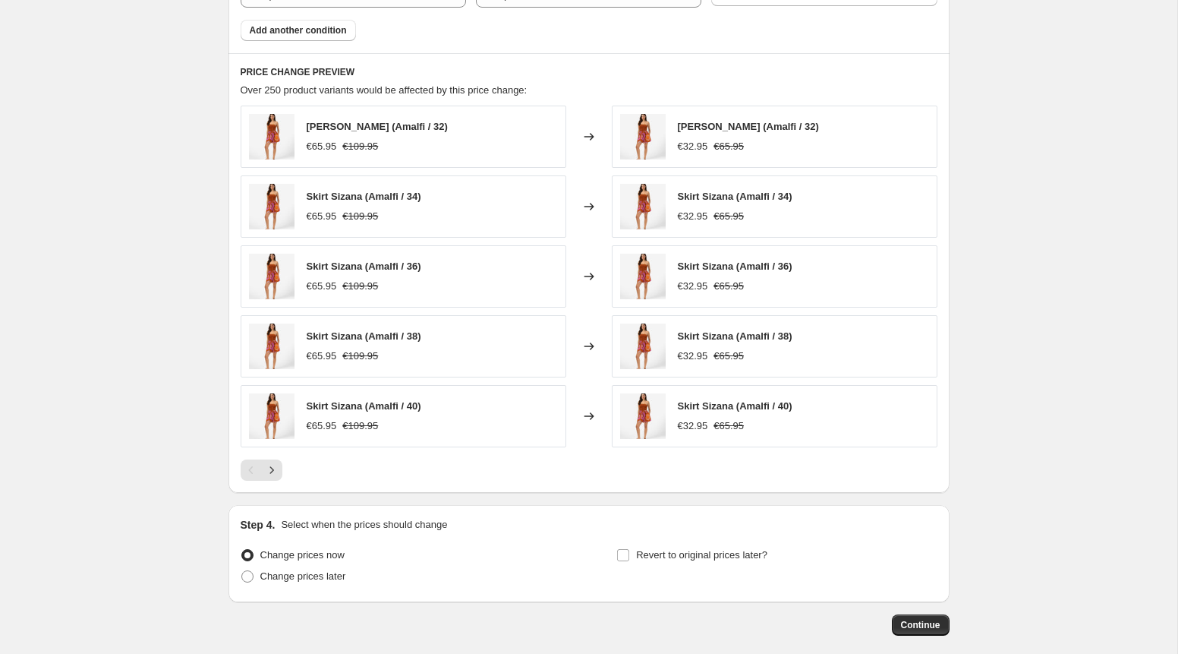
scroll to position [1123, 0]
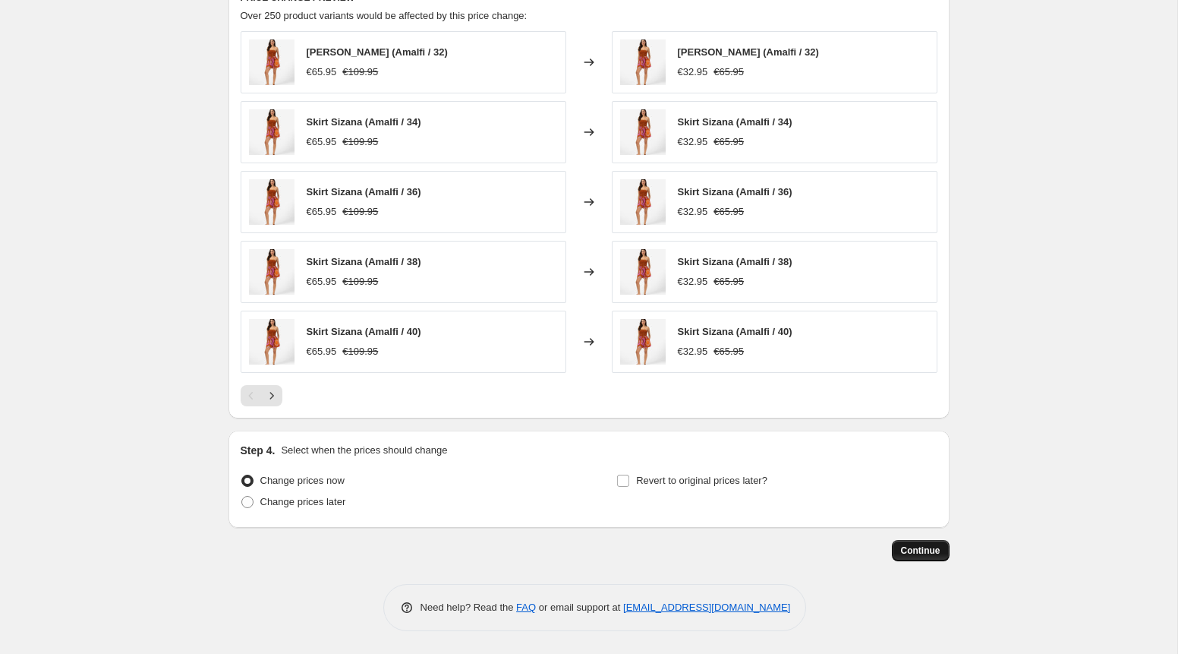
click at [925, 547] on span "Continue" at bounding box center [920, 550] width 39 height 12
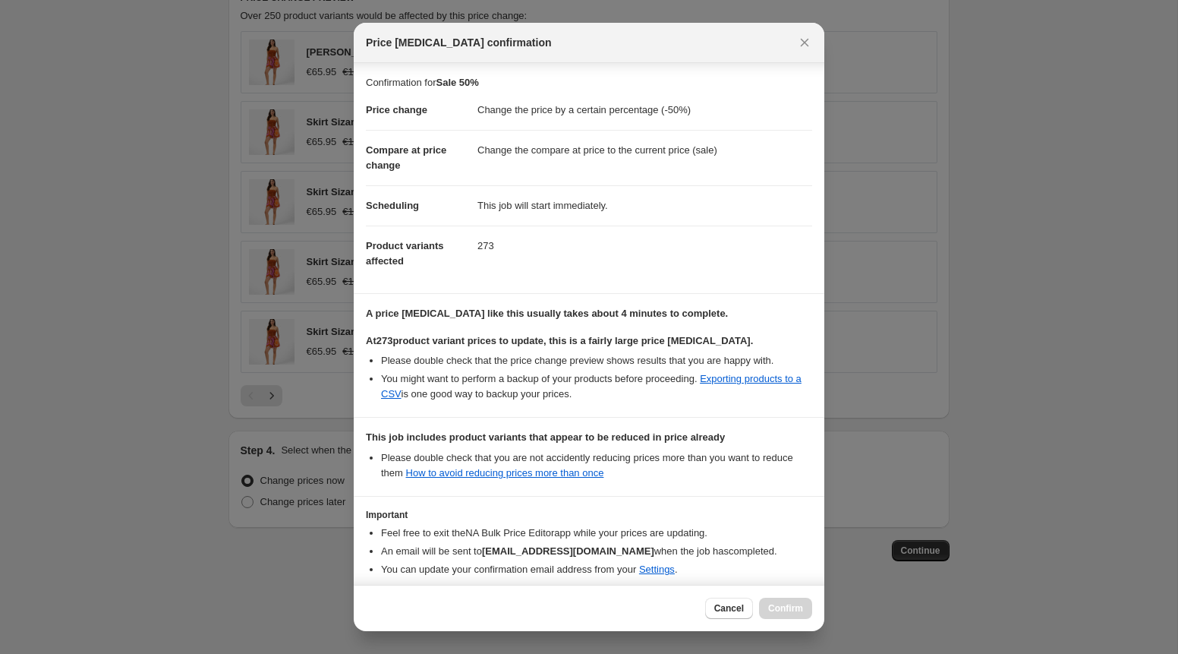
scroll to position [69, 0]
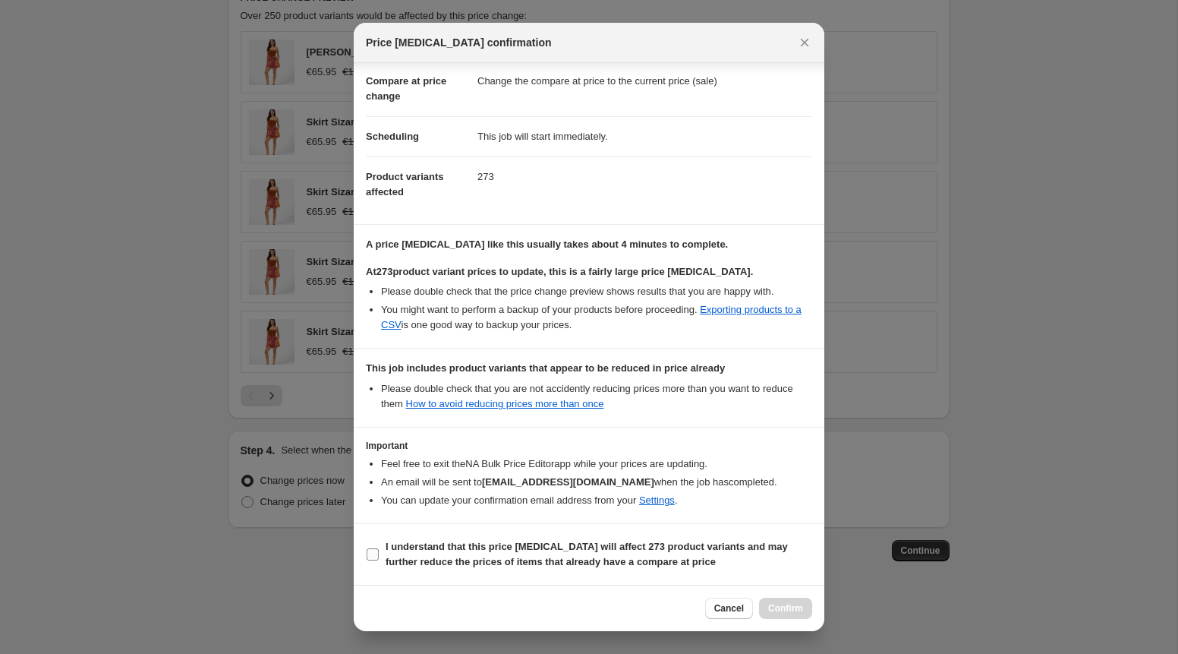
click at [524, 556] on b "I understand that this price [MEDICAL_DATA] will affect 273 product variants an…" at bounding box center [587, 554] width 402 height 27
click at [379, 556] on input "I understand that this price [MEDICAL_DATA] will affect 273 product variants an…" at bounding box center [373, 554] width 12 height 12
checkbox input "true"
click at [789, 612] on span "Confirm" at bounding box center [785, 608] width 35 height 12
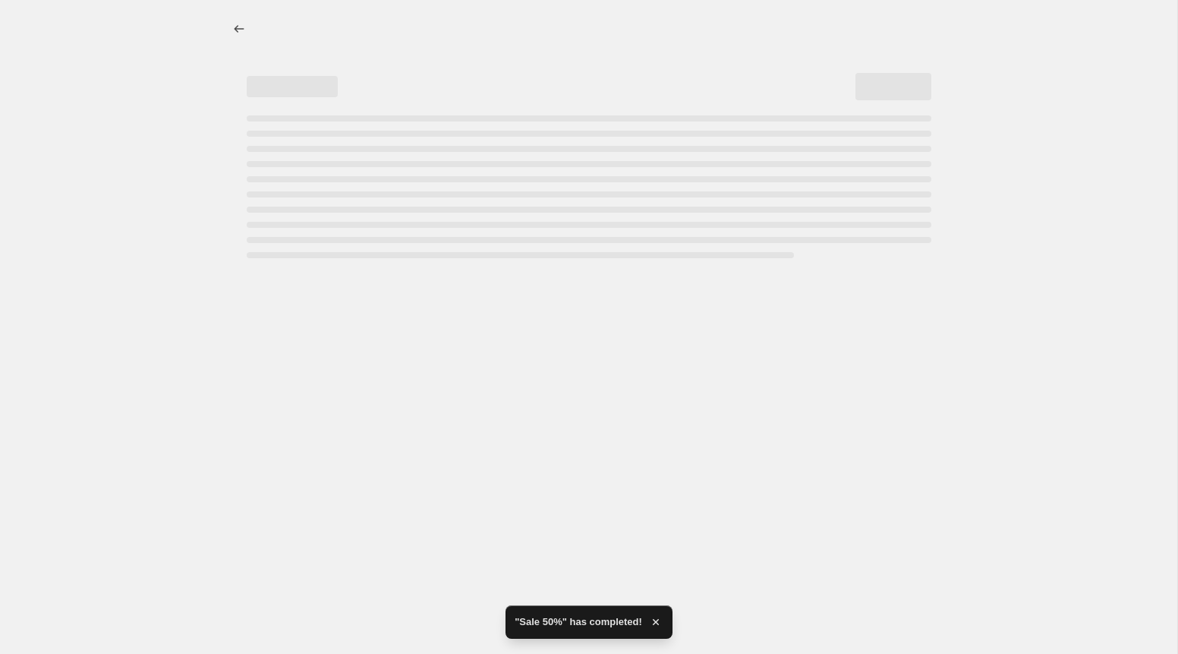
select select "percentage"
select select "collection"
